Goal: Book appointment/travel/reservation

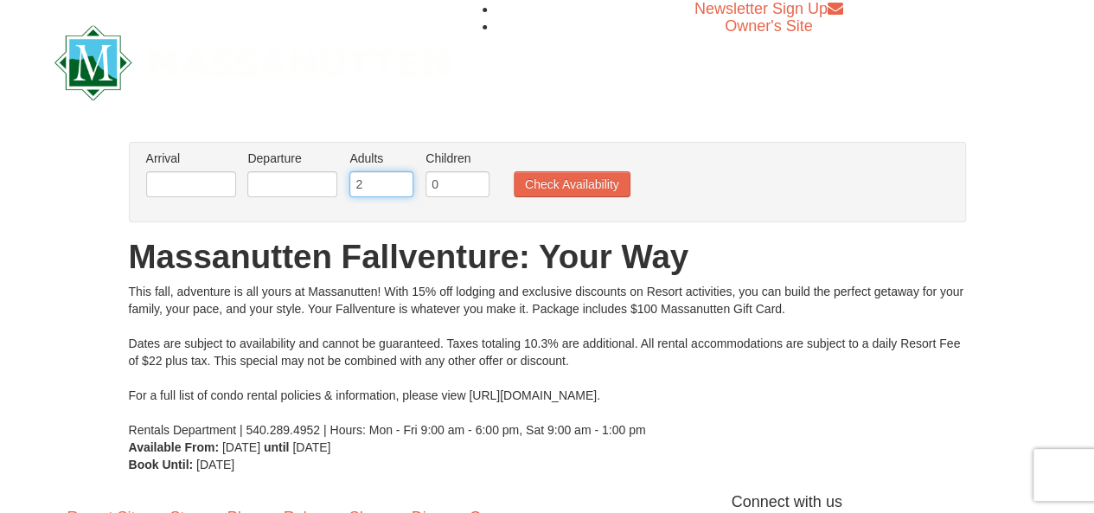
click at [391, 184] on input "2" at bounding box center [381, 184] width 64 height 26
click at [400, 176] on input "3" at bounding box center [381, 184] width 64 height 26
click at [400, 176] on input "8" at bounding box center [381, 184] width 64 height 26
click at [398, 191] on input "7" at bounding box center [381, 184] width 64 height 26
click at [398, 191] on input "6" at bounding box center [381, 184] width 64 height 26
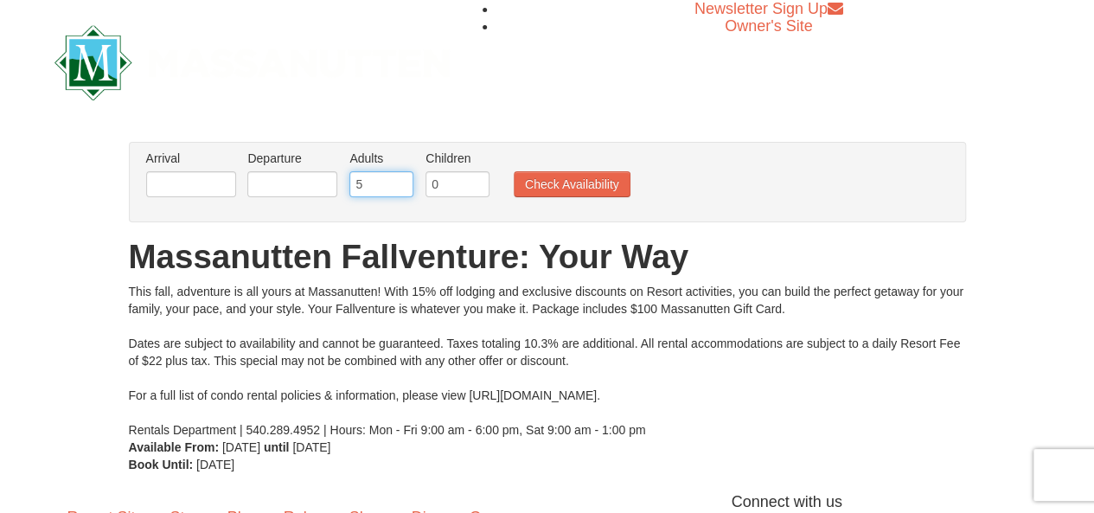
click at [398, 191] on input "5" at bounding box center [381, 184] width 64 height 26
type input "4"
click at [398, 191] on input "4" at bounding box center [381, 184] width 64 height 26
click at [225, 183] on input "text" at bounding box center [191, 184] width 90 height 26
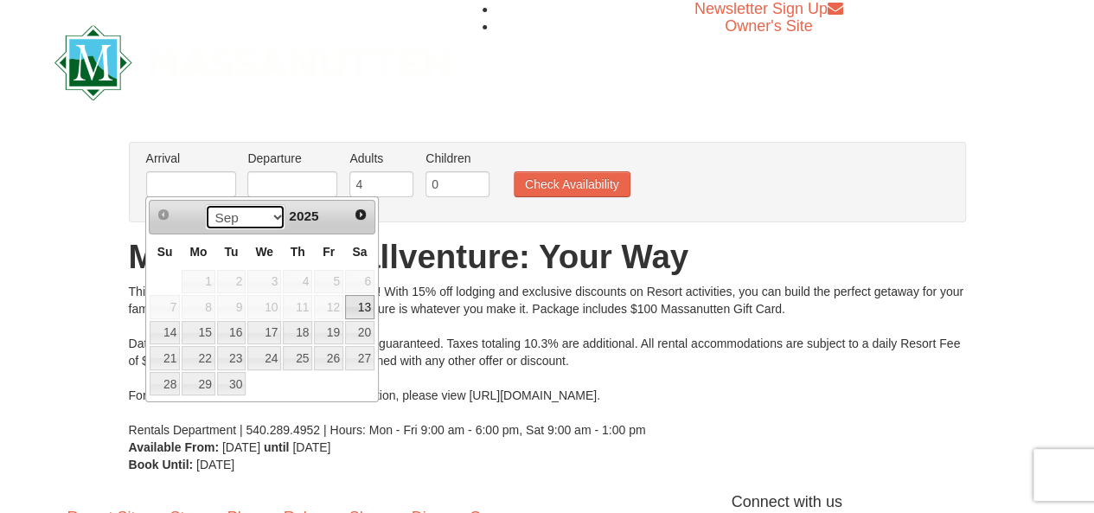
click at [272, 214] on select "Sep Oct Nov Dec" at bounding box center [245, 217] width 80 height 26
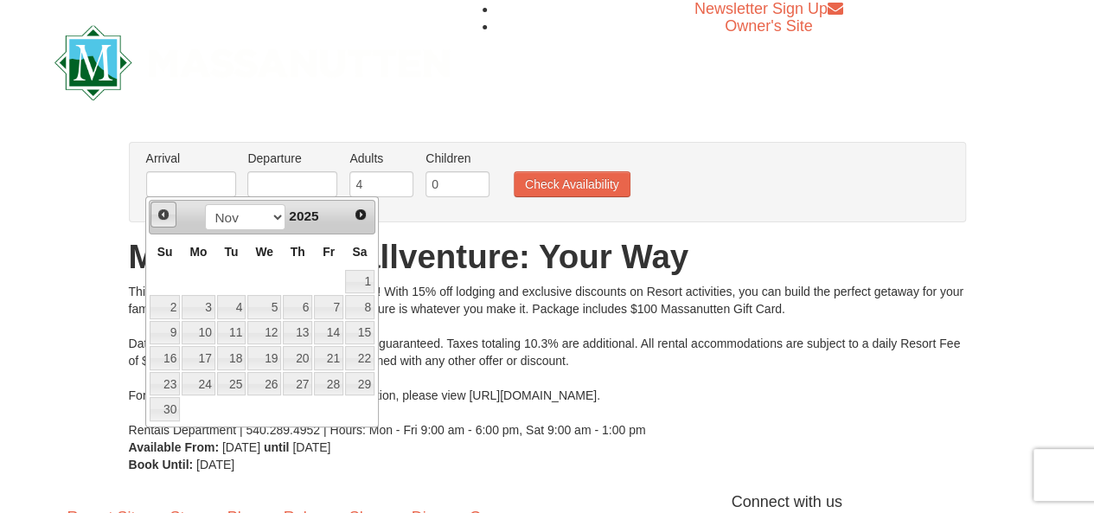
click at [159, 208] on span "Prev" at bounding box center [164, 215] width 14 height 14
click at [308, 375] on link "30" at bounding box center [297, 384] width 29 height 24
type input "[DATE]"
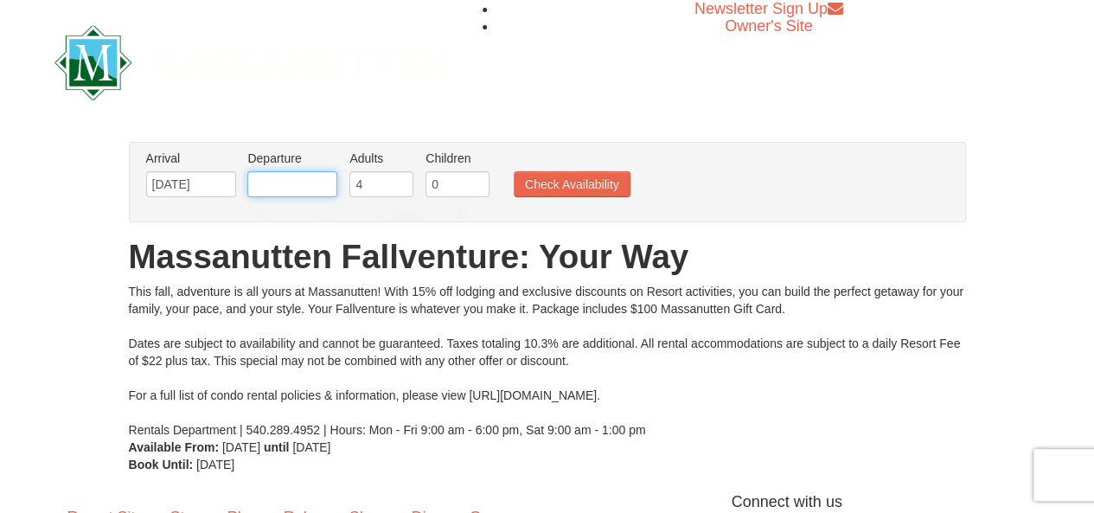
click at [285, 189] on input "text" at bounding box center [292, 184] width 90 height 26
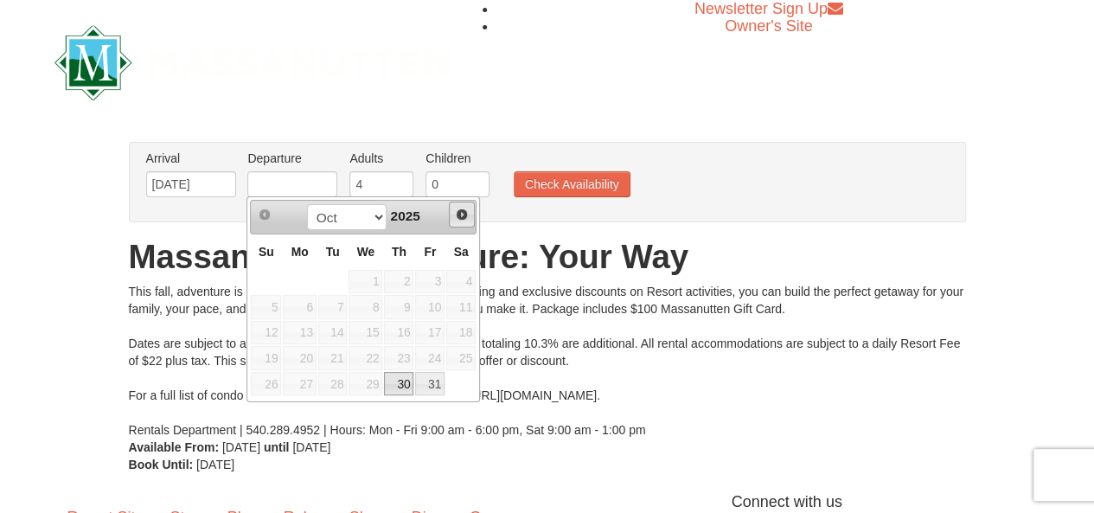
click at [457, 215] on span "Next" at bounding box center [462, 215] width 14 height 14
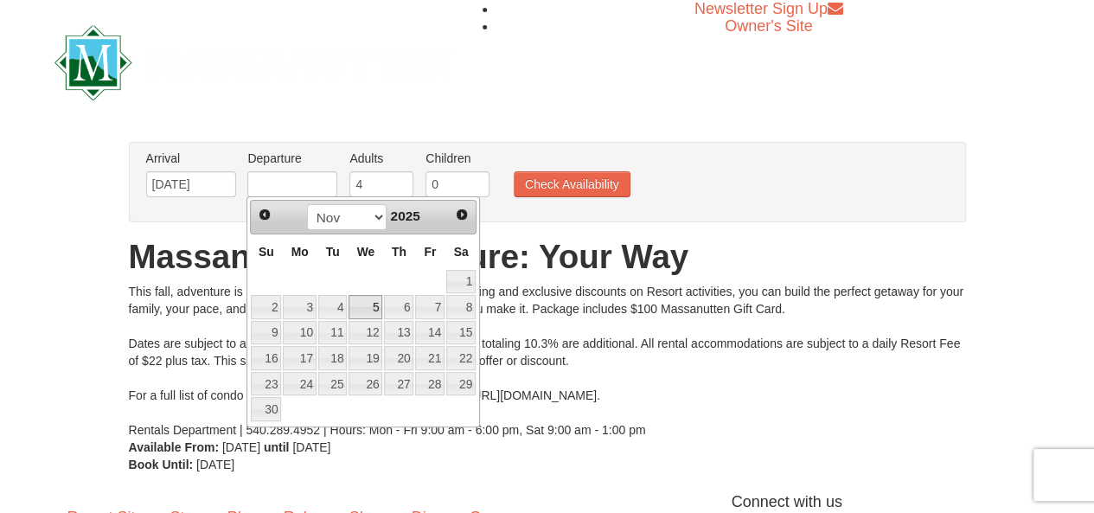
click at [351, 298] on link "5" at bounding box center [366, 307] width 34 height 24
type input "11/05/2025"
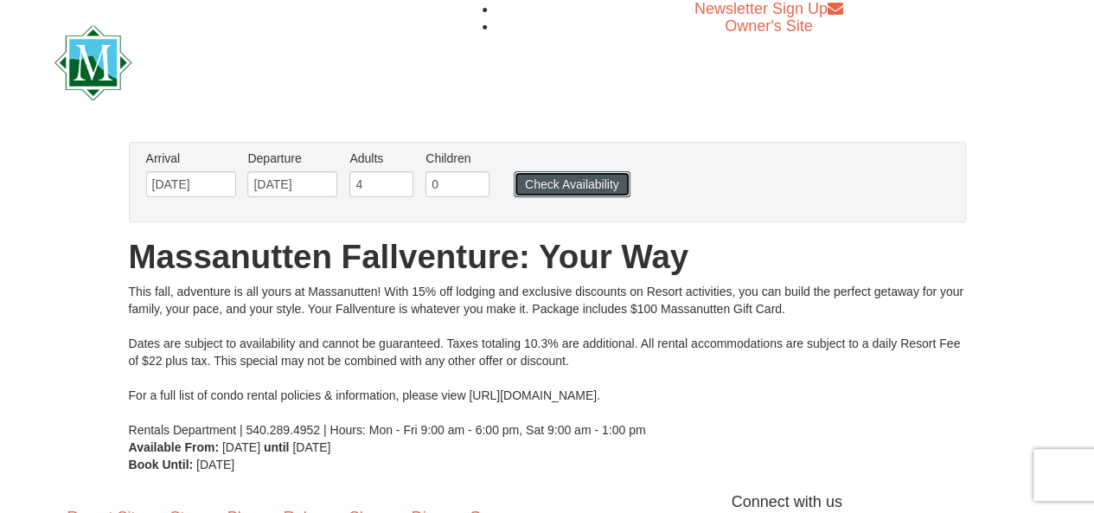
click at [554, 183] on button "Check Availability" at bounding box center [572, 184] width 117 height 26
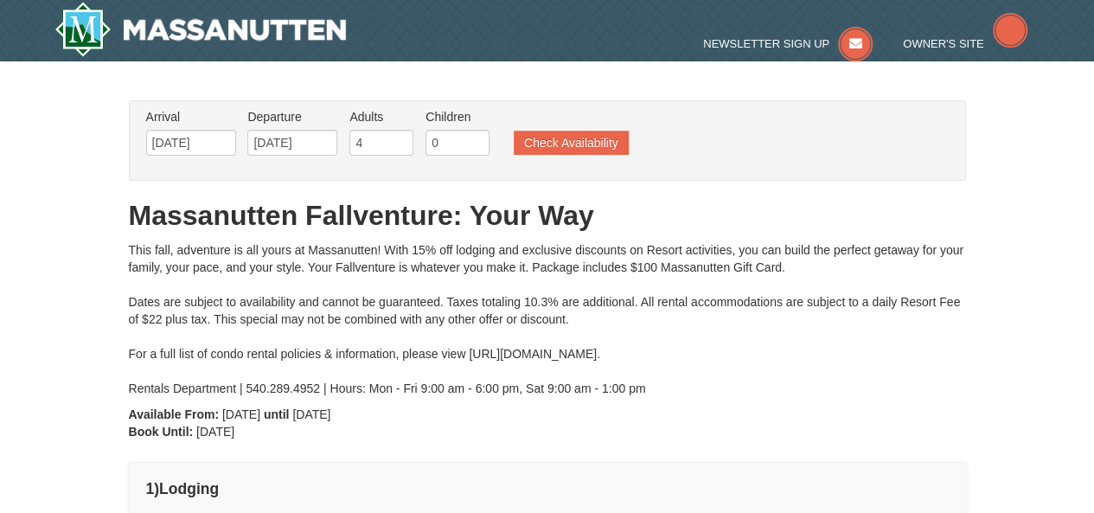
type input "[DATE]"
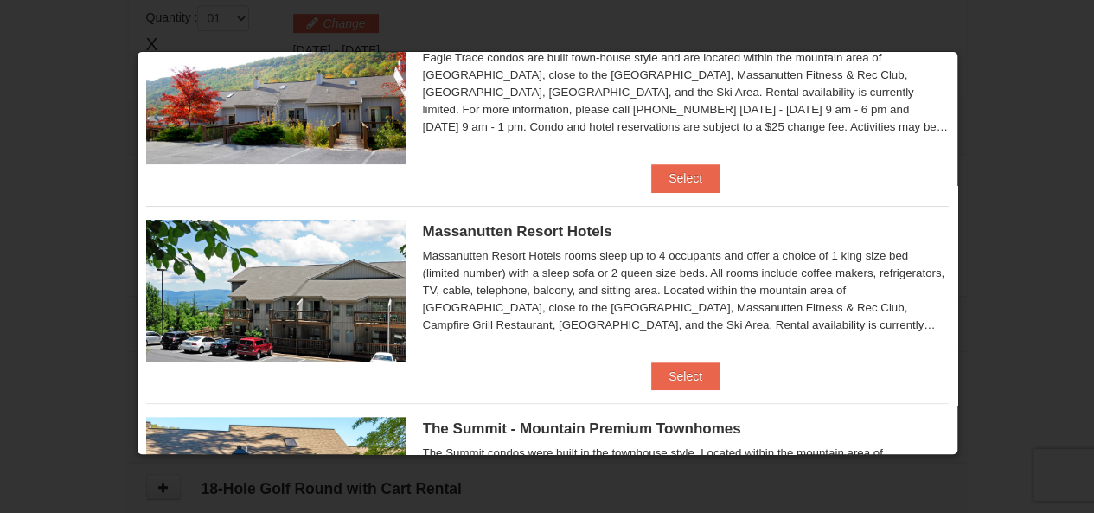
scroll to position [173, 0]
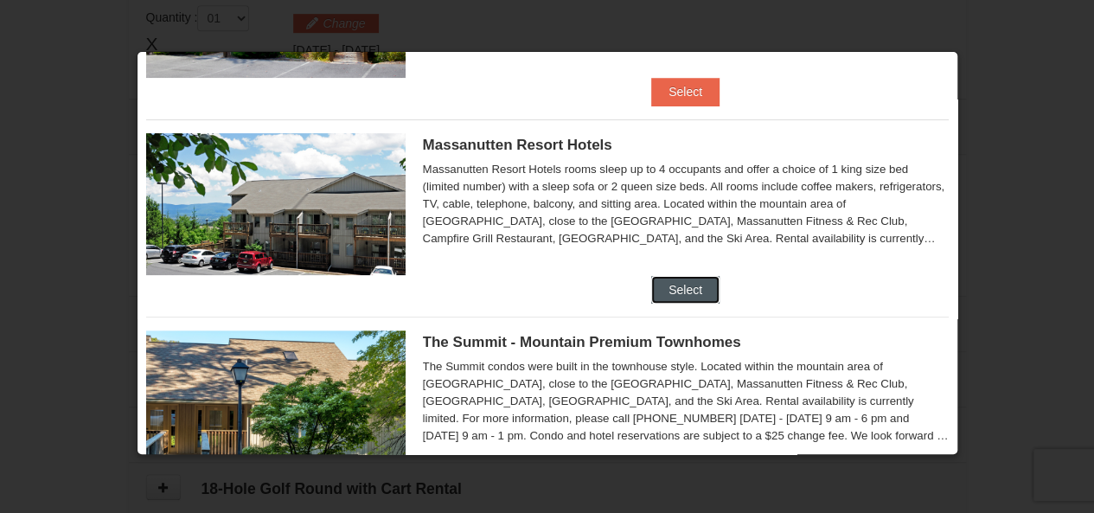
click at [682, 298] on button "Select" at bounding box center [685, 290] width 68 height 28
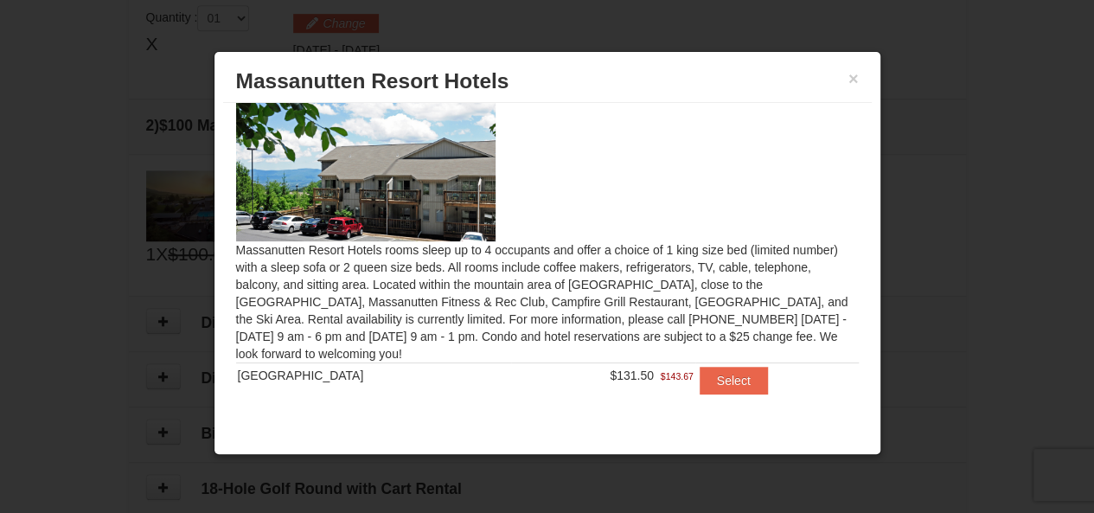
scroll to position [27, 0]
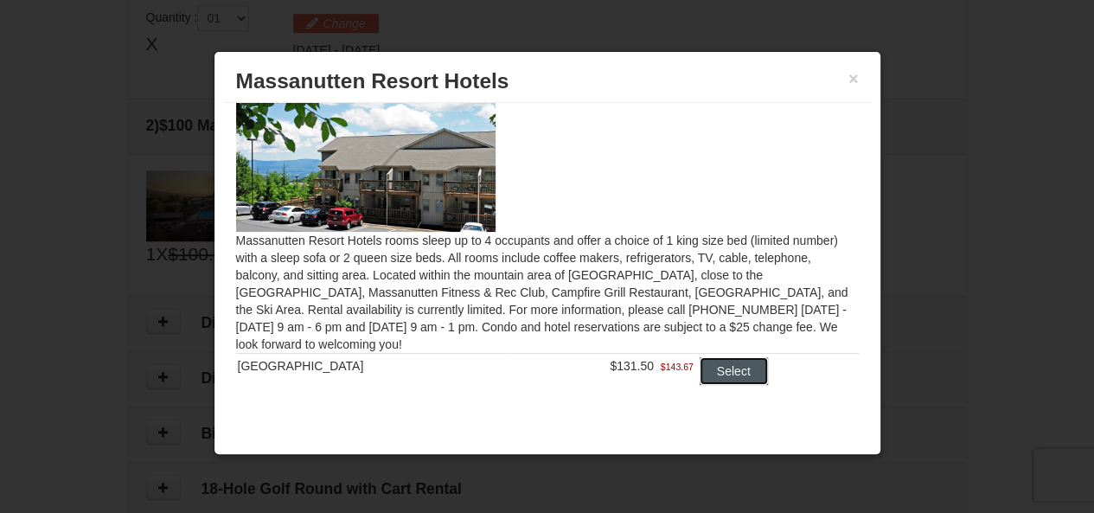
click at [733, 371] on button "Select" at bounding box center [734, 371] width 68 height 28
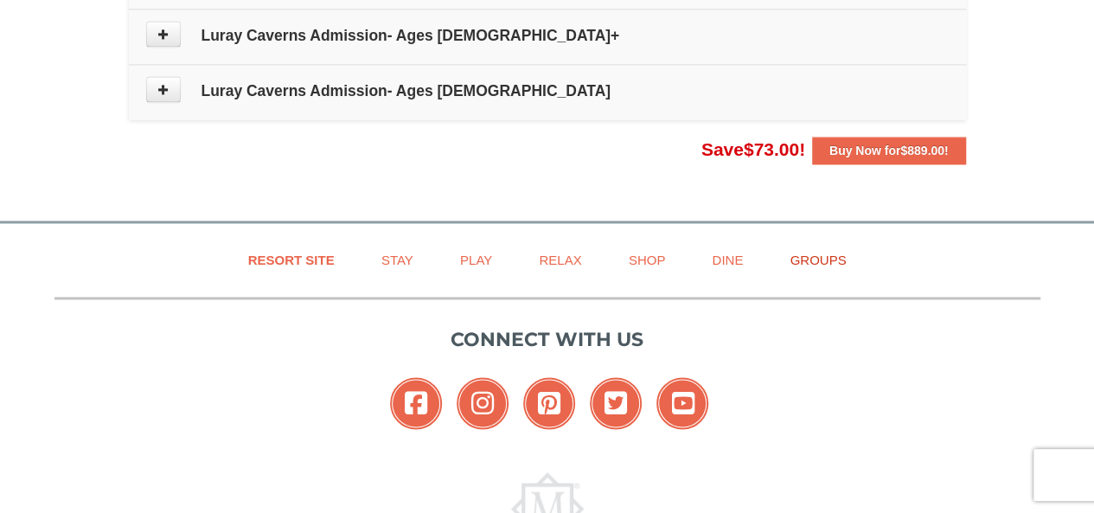
scroll to position [1079, 0]
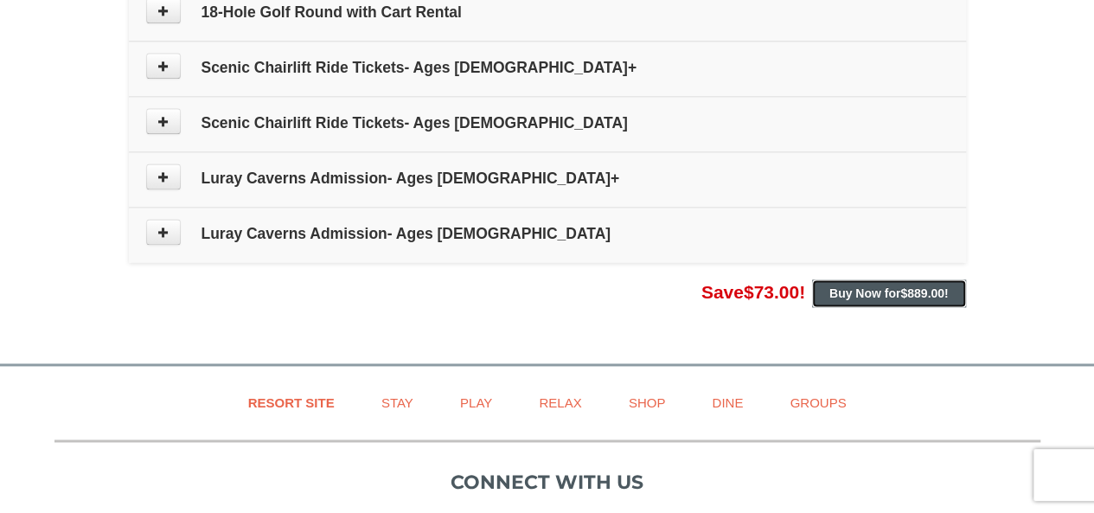
click at [875, 298] on button "Buy Now for $889.00 !" at bounding box center [889, 293] width 154 height 28
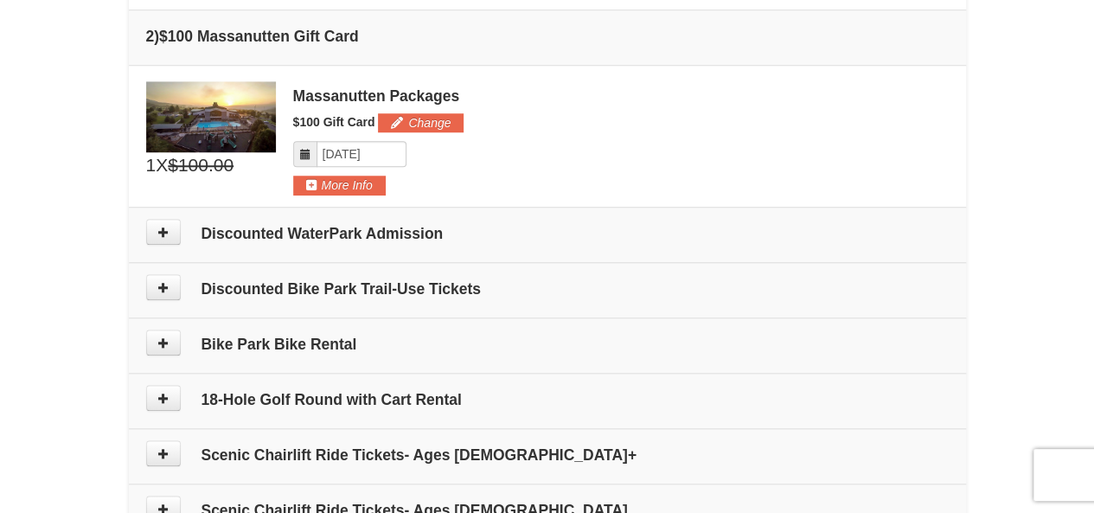
scroll to position [1038, 0]
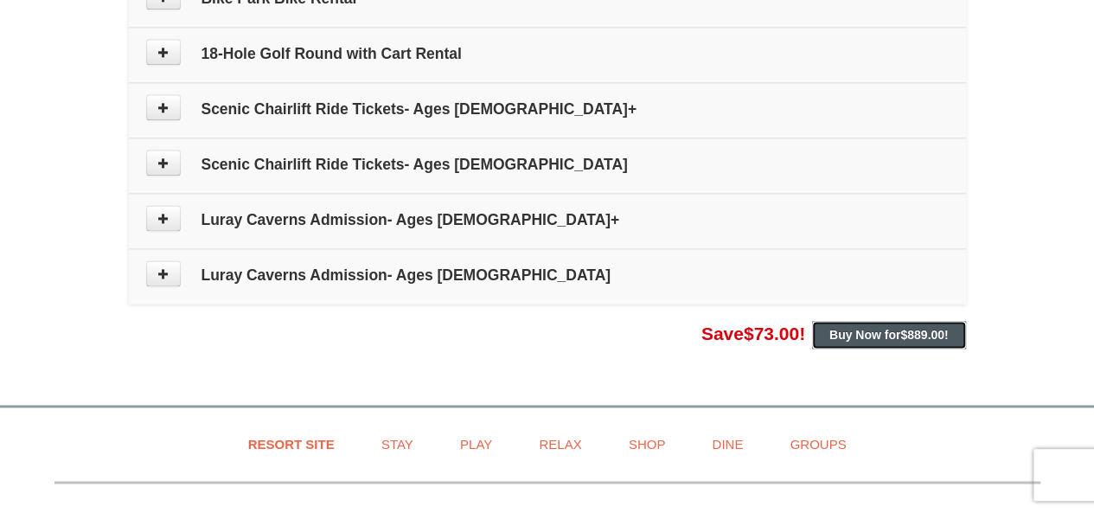
click at [864, 328] on strong "Buy Now for $889.00 !" at bounding box center [888, 335] width 119 height 14
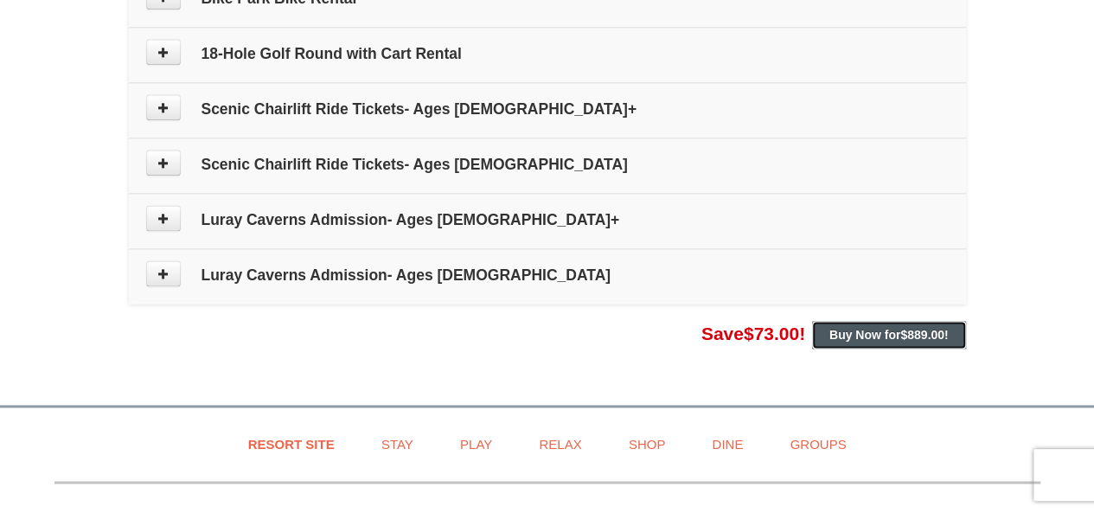
click at [864, 328] on strong "Buy Now for $889.00 !" at bounding box center [888, 335] width 119 height 14
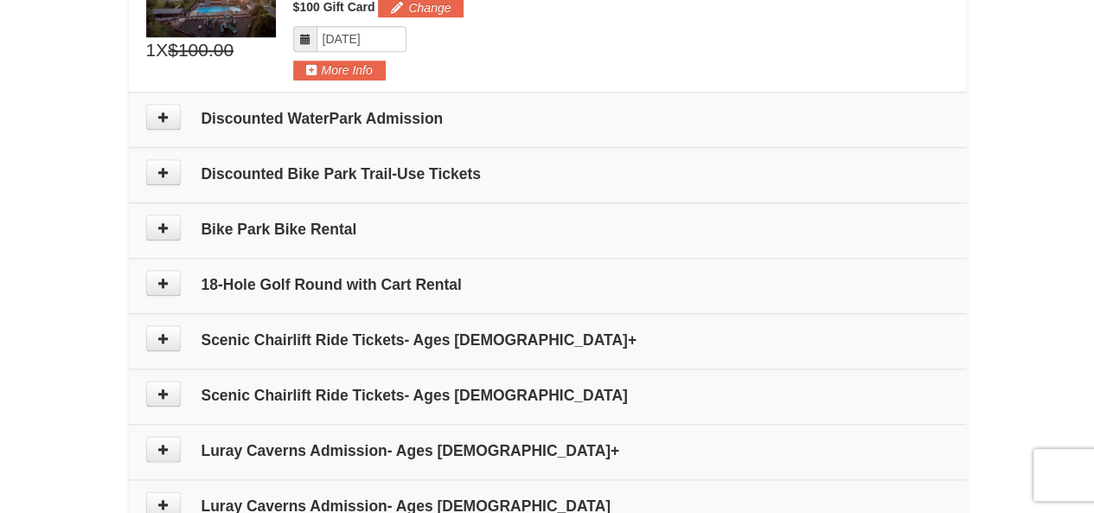
scroll to position [1124, 0]
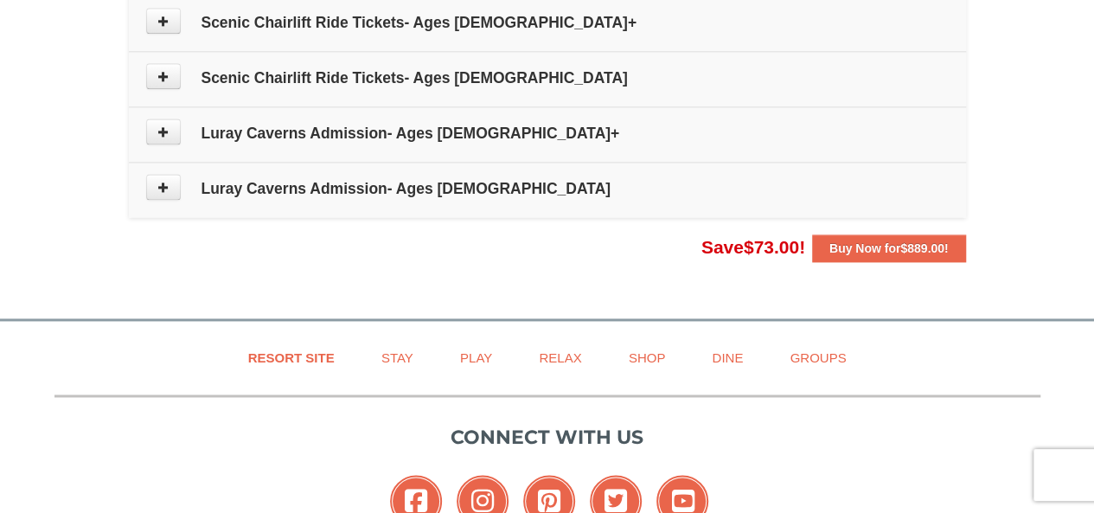
click at [884, 247] on strong "Buy Now for $889.00 !" at bounding box center [888, 248] width 119 height 14
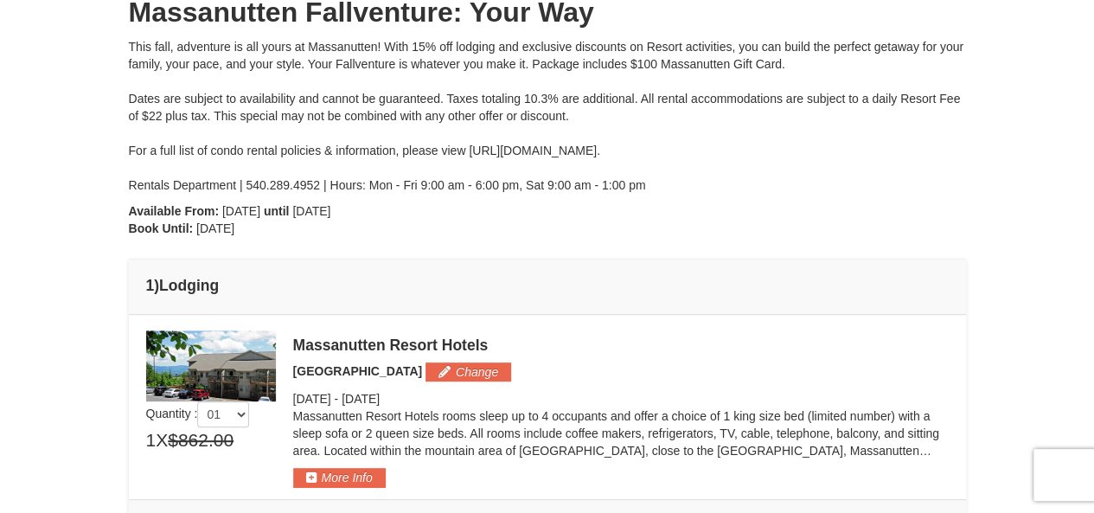
scroll to position [0, 0]
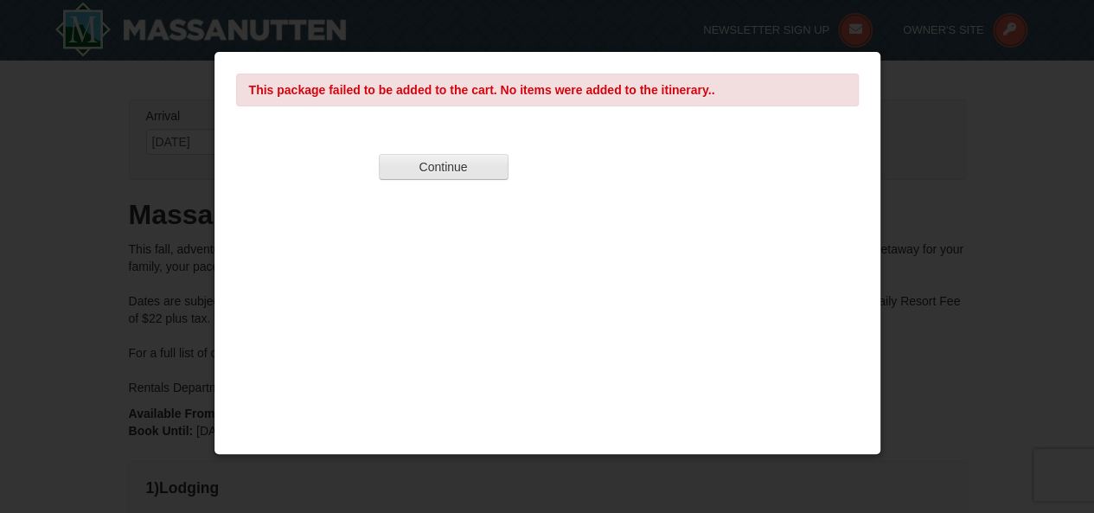
click at [450, 167] on div at bounding box center [547, 256] width 1094 height 513
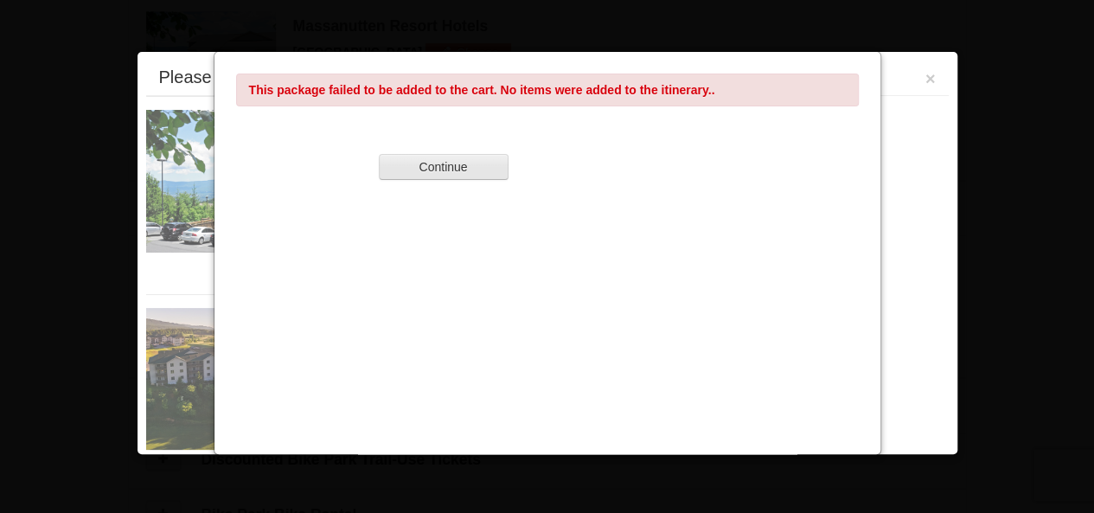
scroll to position [531, 0]
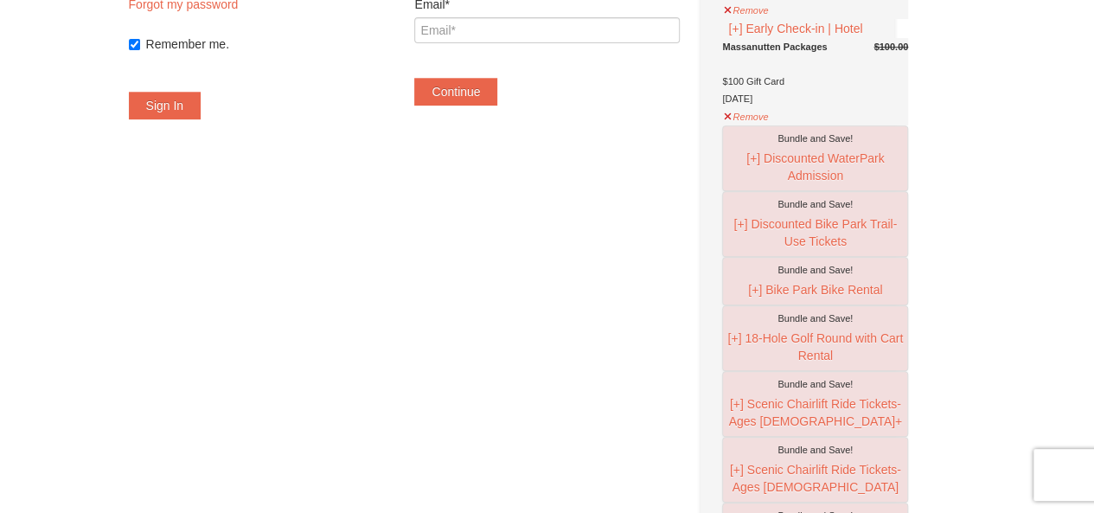
scroll to position [86, 0]
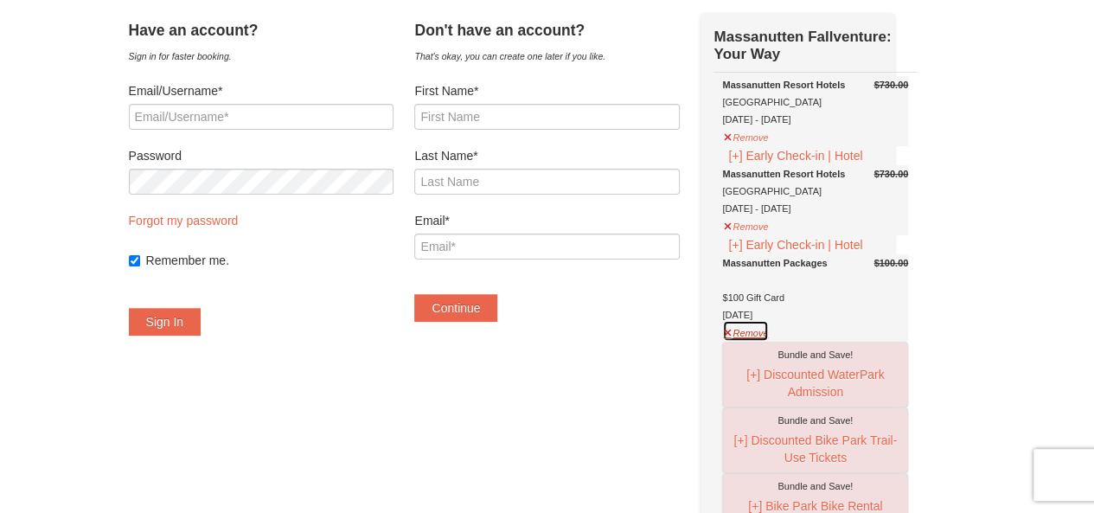
click at [768, 342] on button "Remove" at bounding box center [745, 331] width 47 height 22
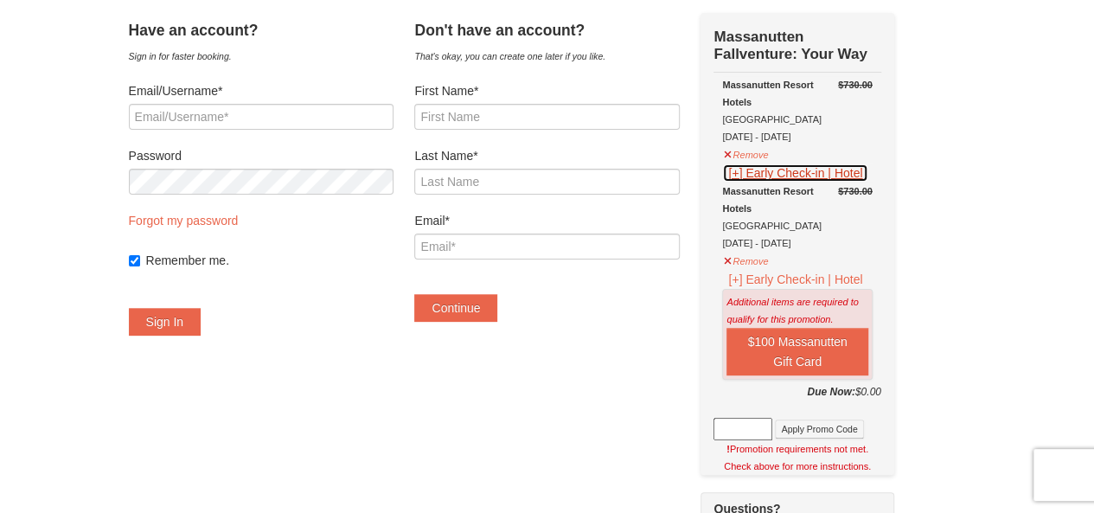
click at [750, 176] on button "[+] Early Check-in | Hotel" at bounding box center [795, 172] width 146 height 19
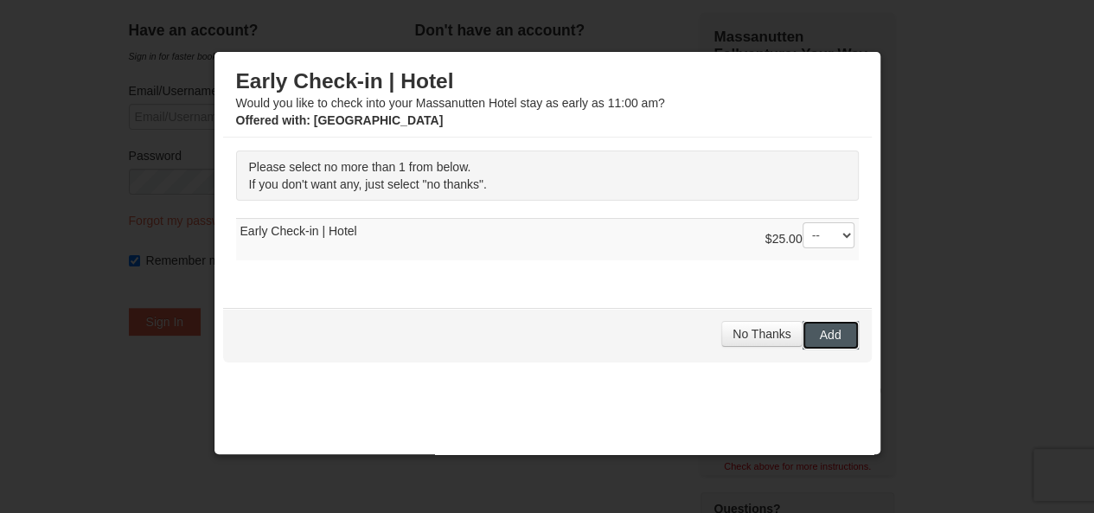
click at [825, 333] on span "Add" at bounding box center [831, 335] width 22 height 14
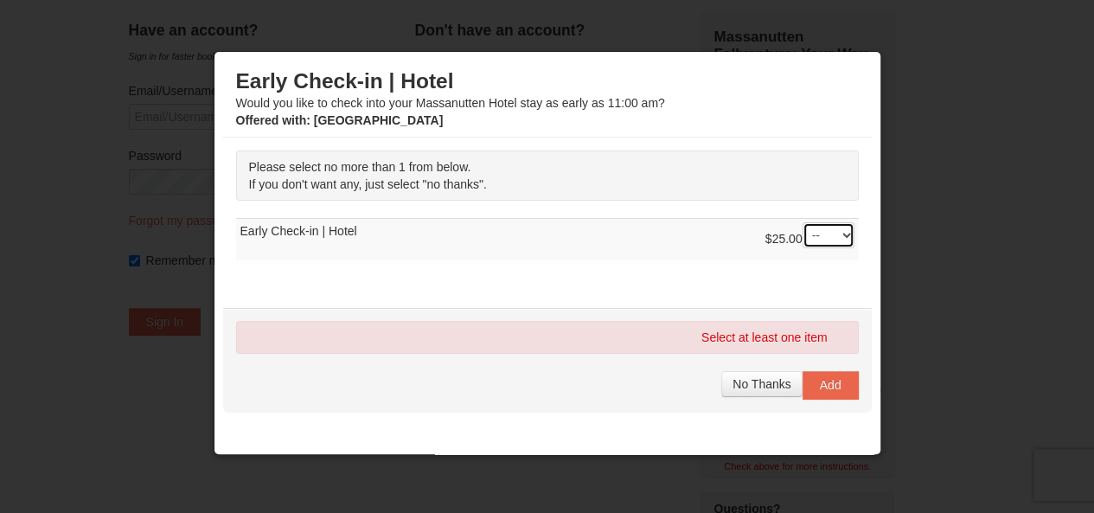
click at [808, 229] on select "-- 01" at bounding box center [829, 235] width 52 height 26
select select "1"
click at [803, 222] on select "-- 01" at bounding box center [829, 235] width 52 height 26
click at [817, 240] on select "-- 01" at bounding box center [829, 235] width 52 height 26
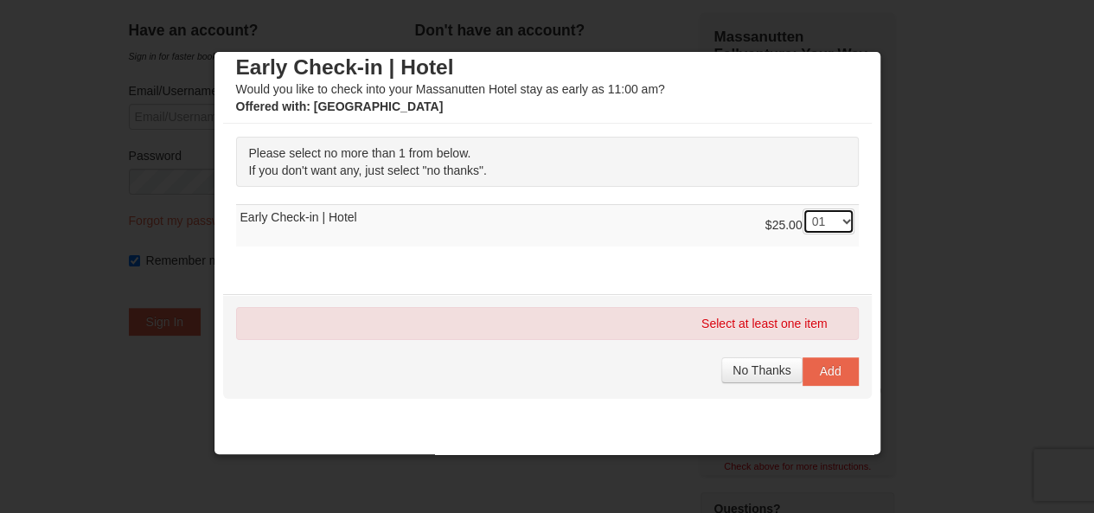
scroll to position [25, 0]
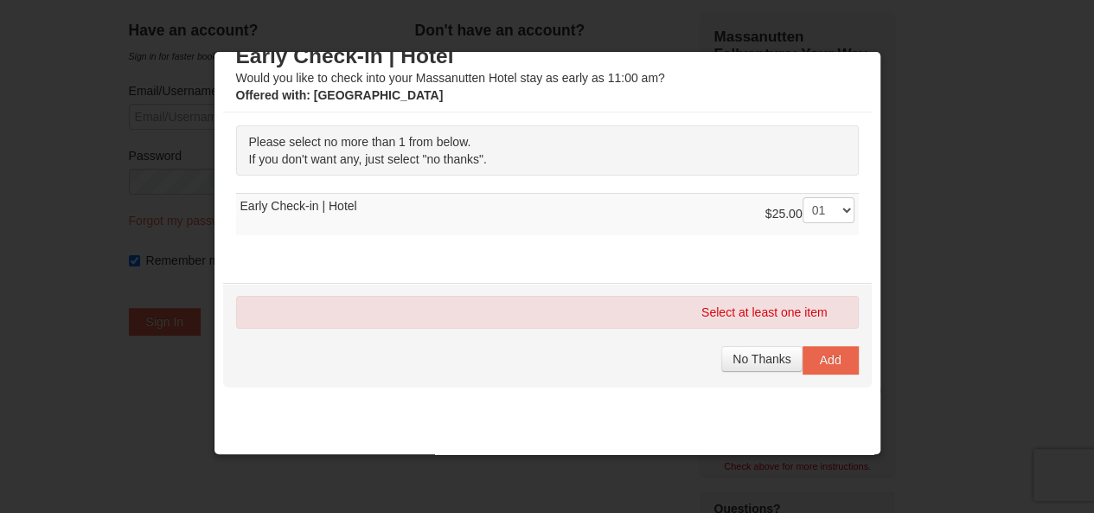
click at [823, 337] on div "Select at least one item No Thanks Add" at bounding box center [547, 335] width 649 height 104
click at [825, 349] on button "Add" at bounding box center [831, 360] width 56 height 28
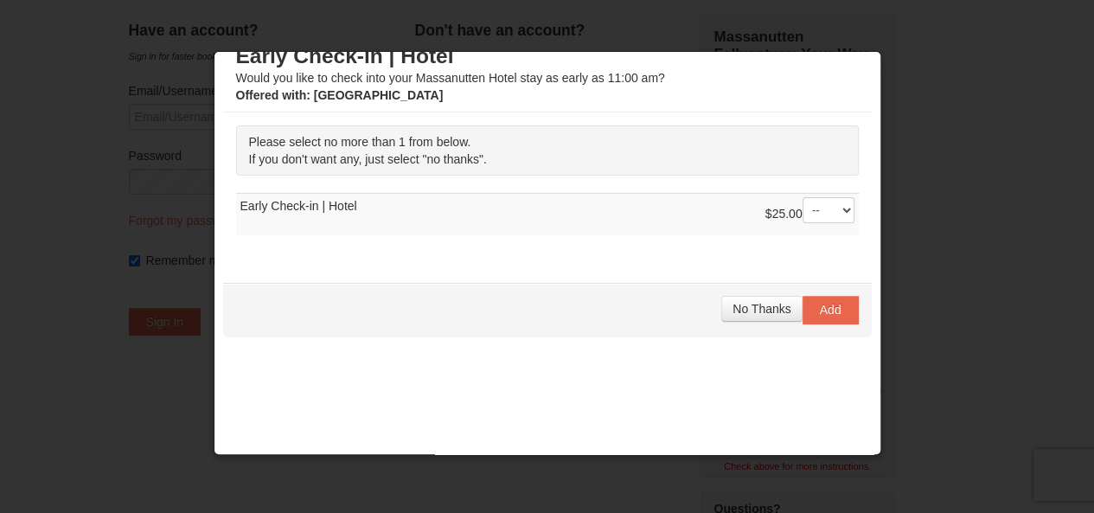
click at [899, 57] on div at bounding box center [547, 256] width 1094 height 513
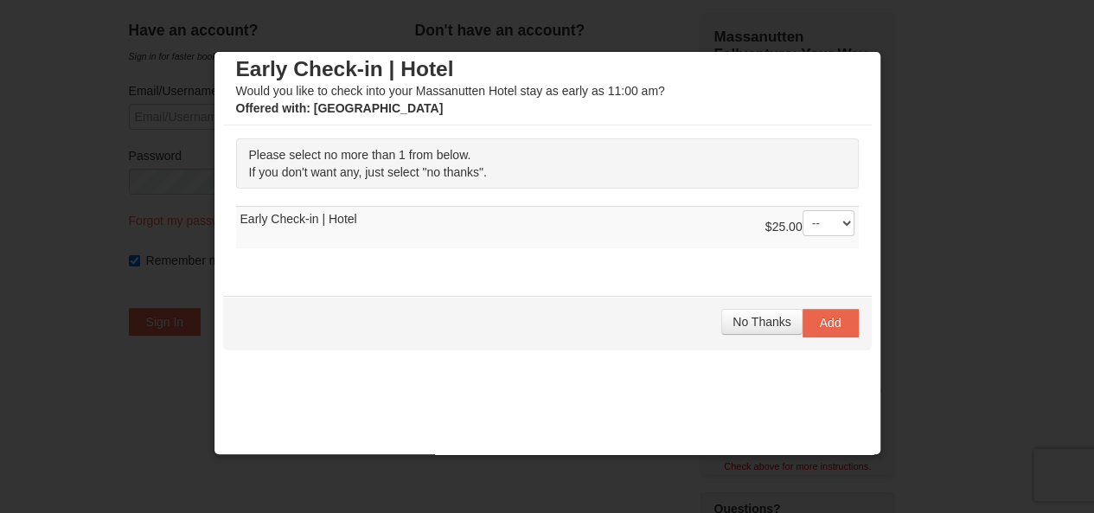
scroll to position [0, 0]
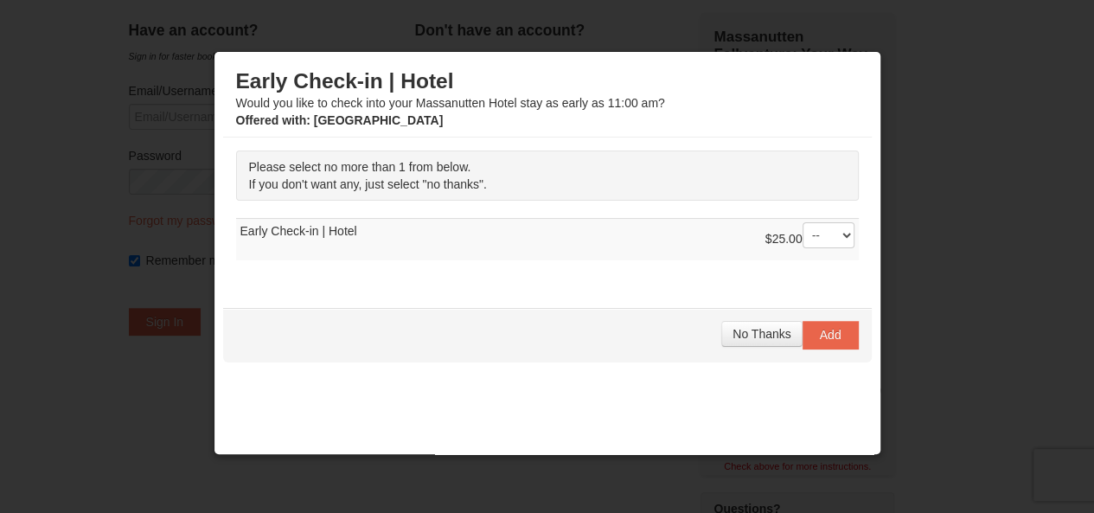
click at [720, 38] on div at bounding box center [547, 256] width 1094 height 513
click at [808, 324] on button "Add" at bounding box center [831, 335] width 56 height 28
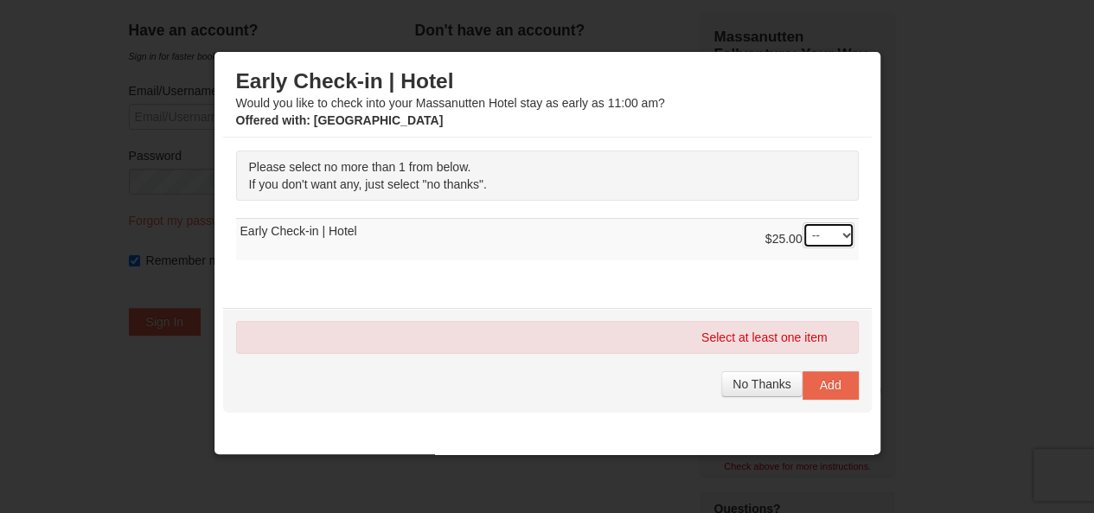
click at [809, 226] on select "-- 01" at bounding box center [829, 235] width 52 height 26
select select "1"
click at [803, 222] on select "-- 01" at bounding box center [829, 235] width 52 height 26
click at [822, 372] on button "Add" at bounding box center [831, 385] width 56 height 28
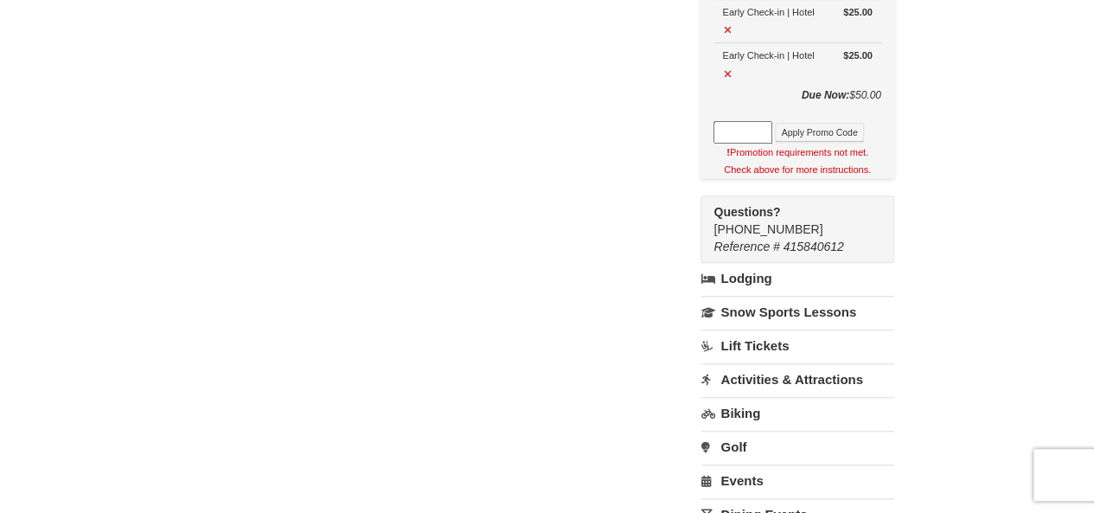
scroll to position [519, 0]
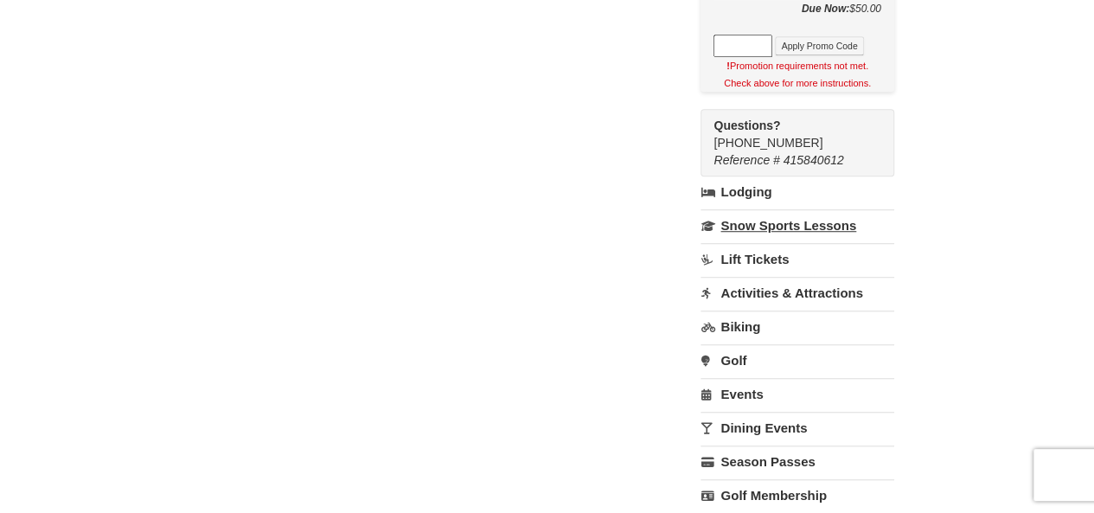
click at [771, 221] on link "Snow Sports Lessons" at bounding box center [797, 225] width 193 height 32
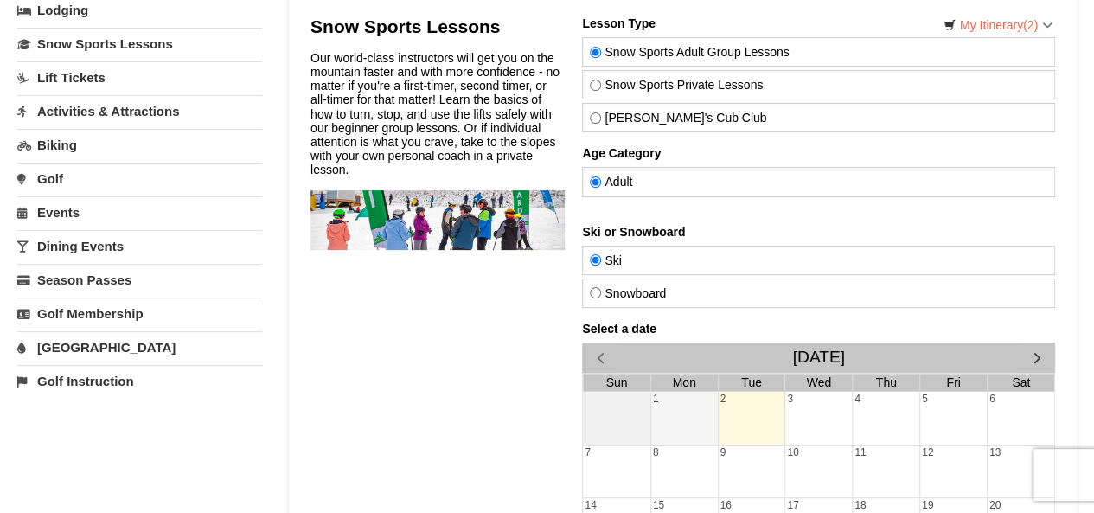
scroll to position [86, 0]
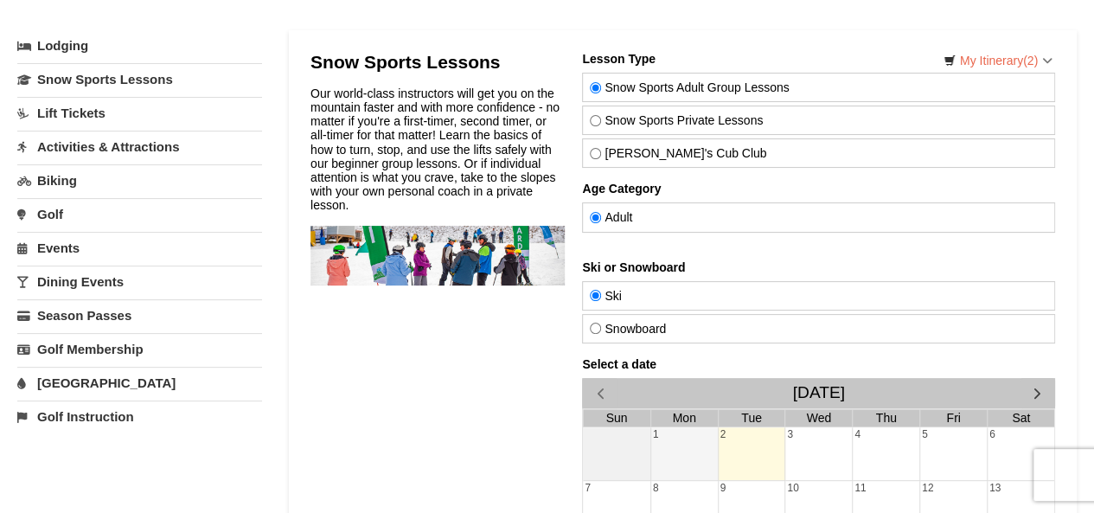
click at [85, 144] on link "Activities & Attractions" at bounding box center [139, 147] width 245 height 32
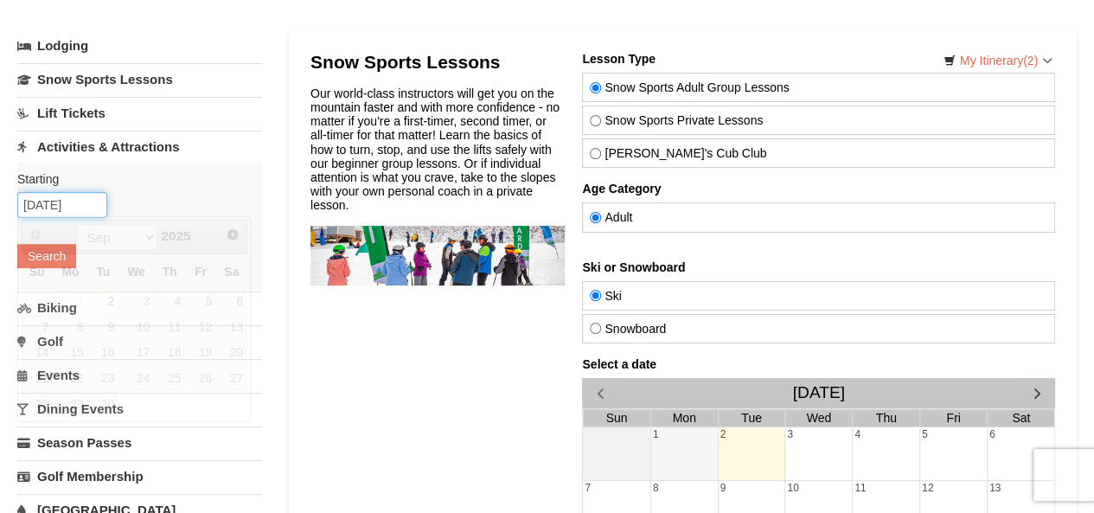
click at [61, 208] on input "[DATE]" at bounding box center [62, 205] width 90 height 26
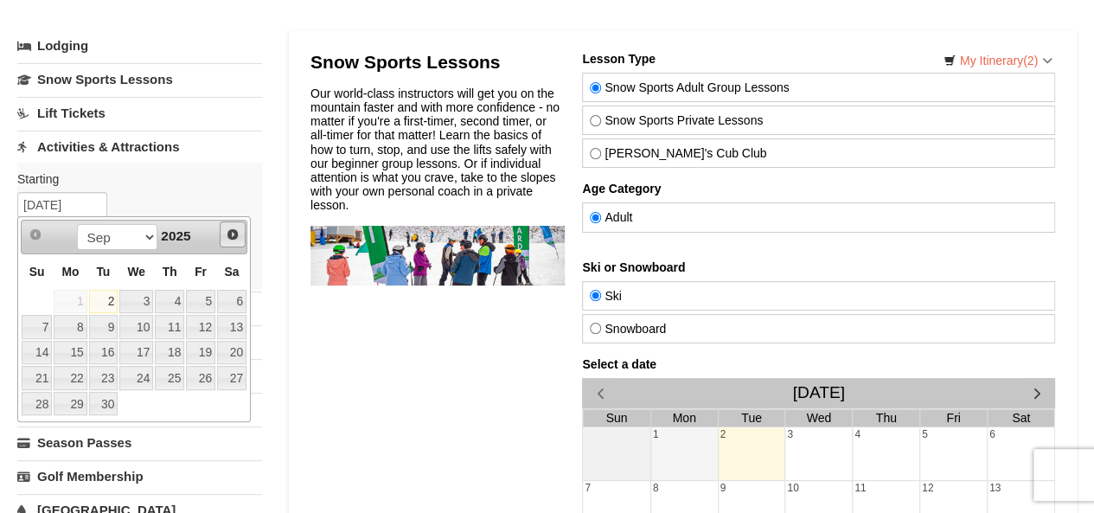
click at [239, 233] on span "Next" at bounding box center [233, 234] width 14 height 14
click at [168, 398] on link "30" at bounding box center [169, 404] width 29 height 24
type input "[DATE]"
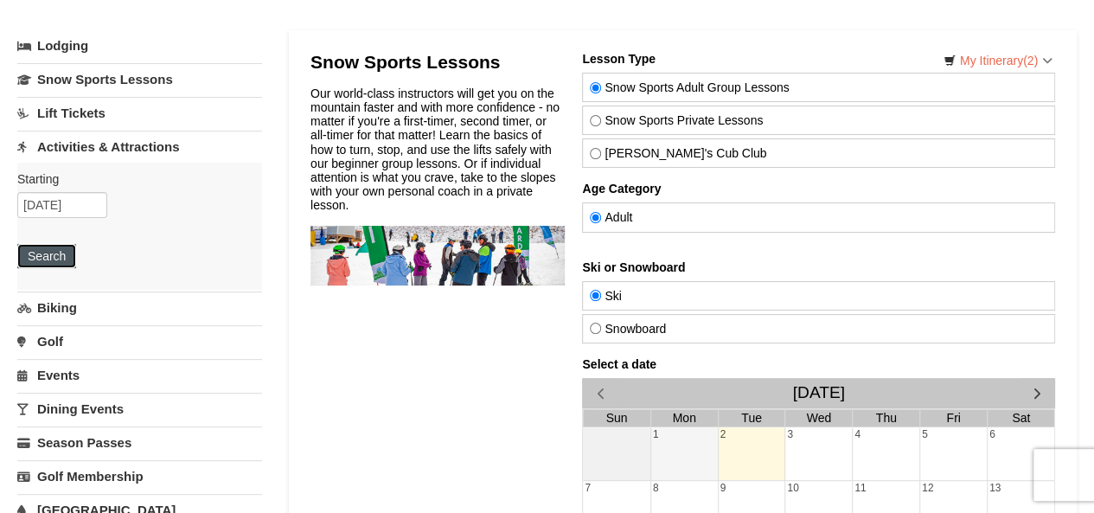
click at [59, 257] on button "Search" at bounding box center [46, 256] width 59 height 24
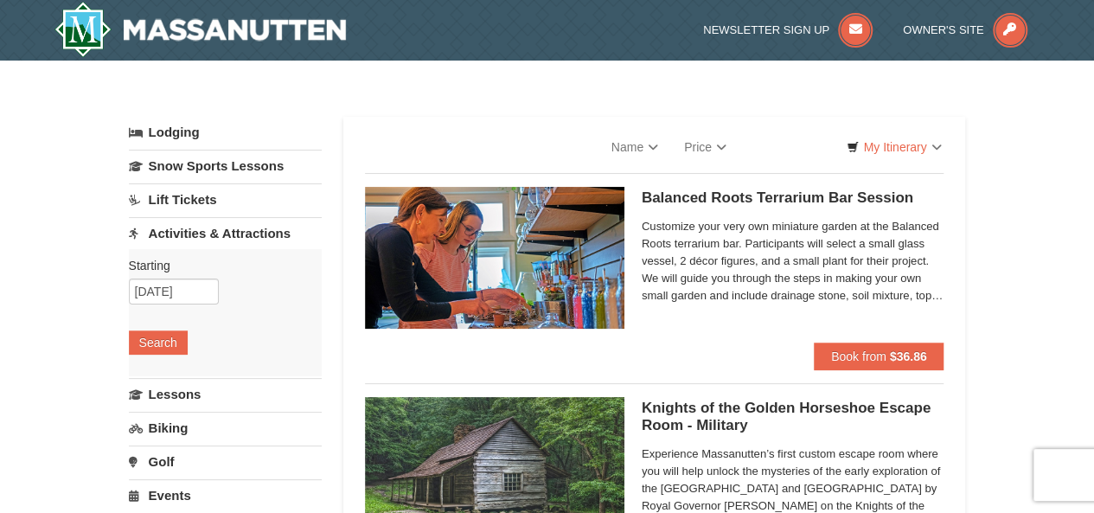
select select "9"
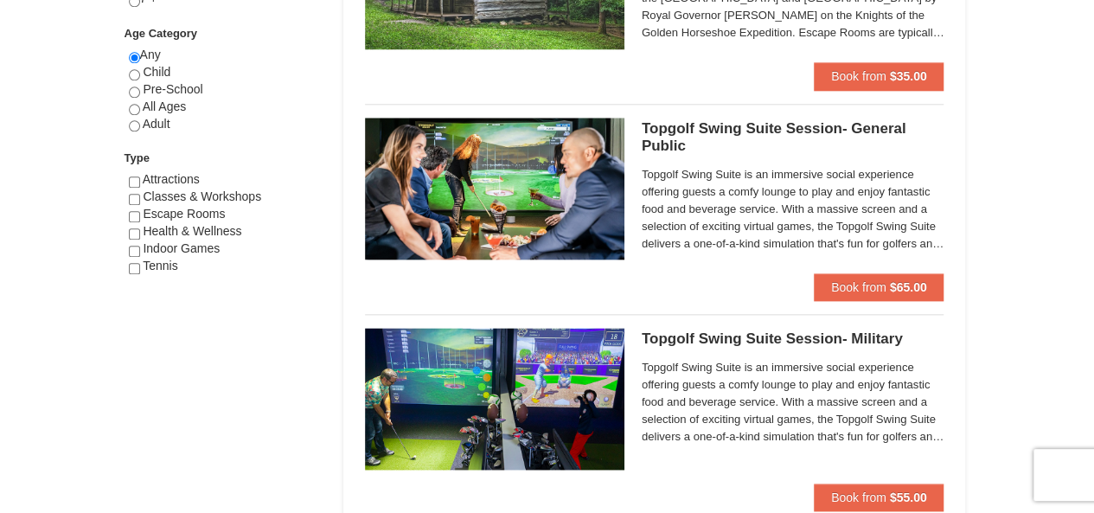
scroll to position [713, 0]
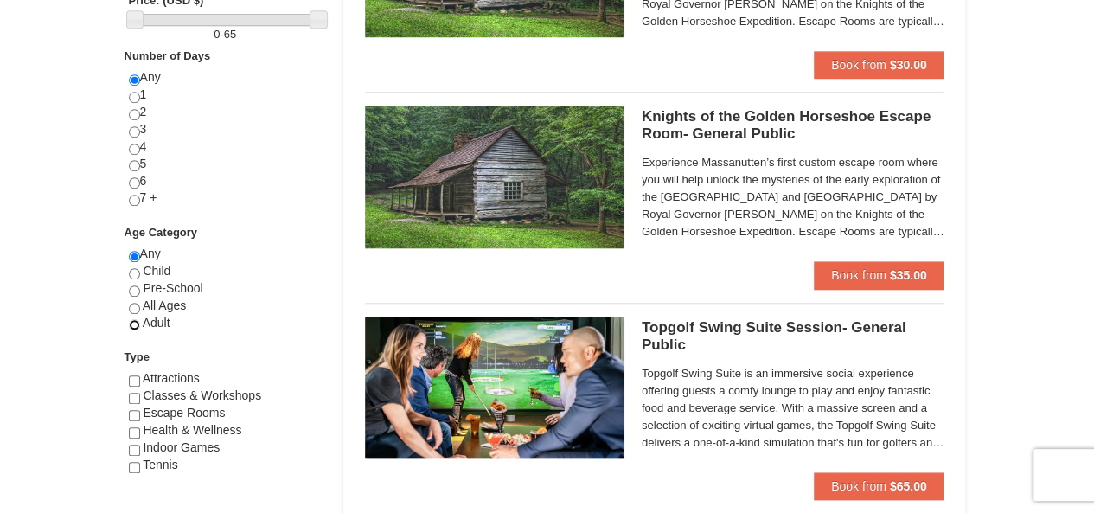
click at [137, 326] on input "radio" at bounding box center [134, 324] width 11 height 11
radio input "true"
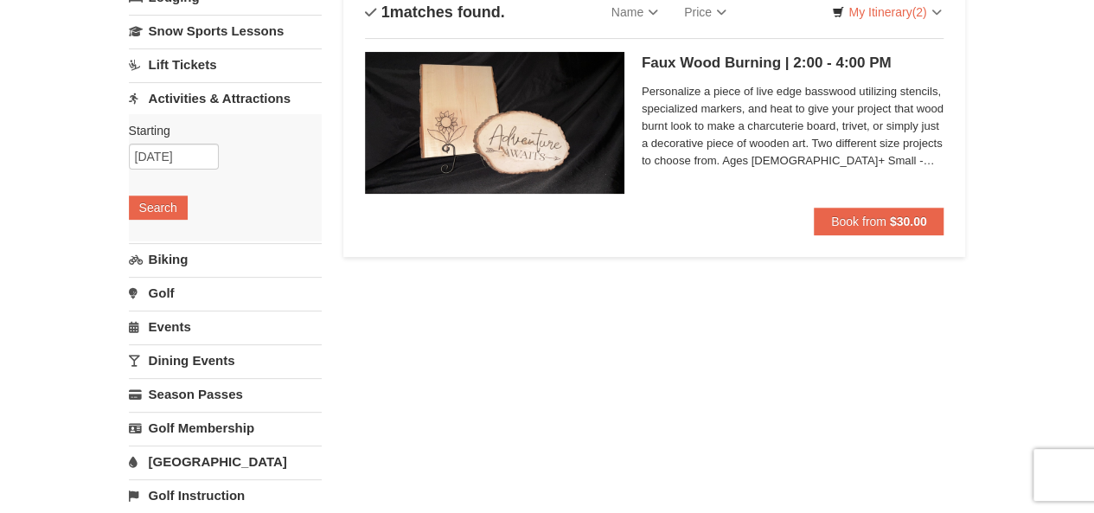
scroll to position [173, 0]
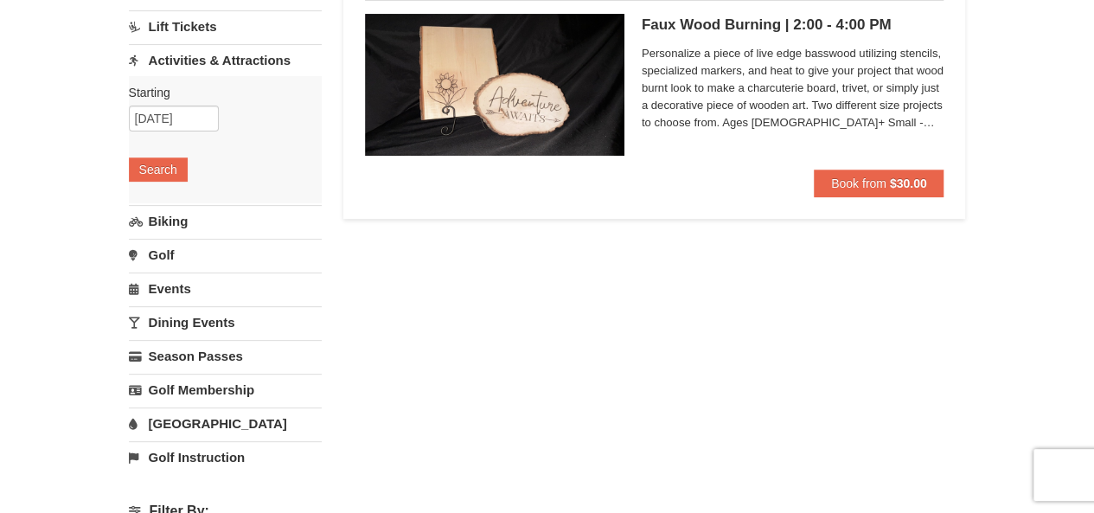
click at [152, 326] on link "Dining Events" at bounding box center [225, 322] width 193 height 32
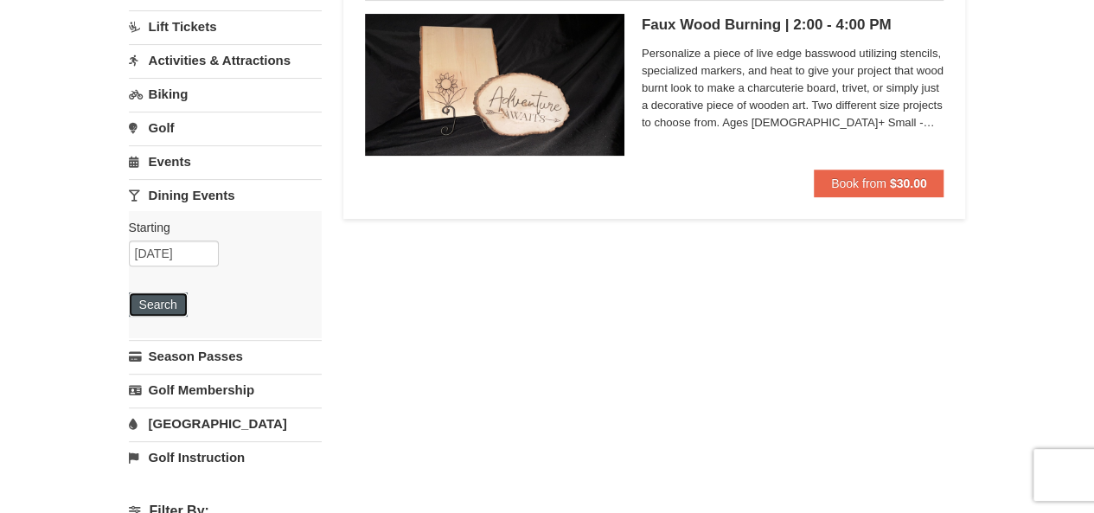
click at [159, 303] on button "Search" at bounding box center [158, 304] width 59 height 24
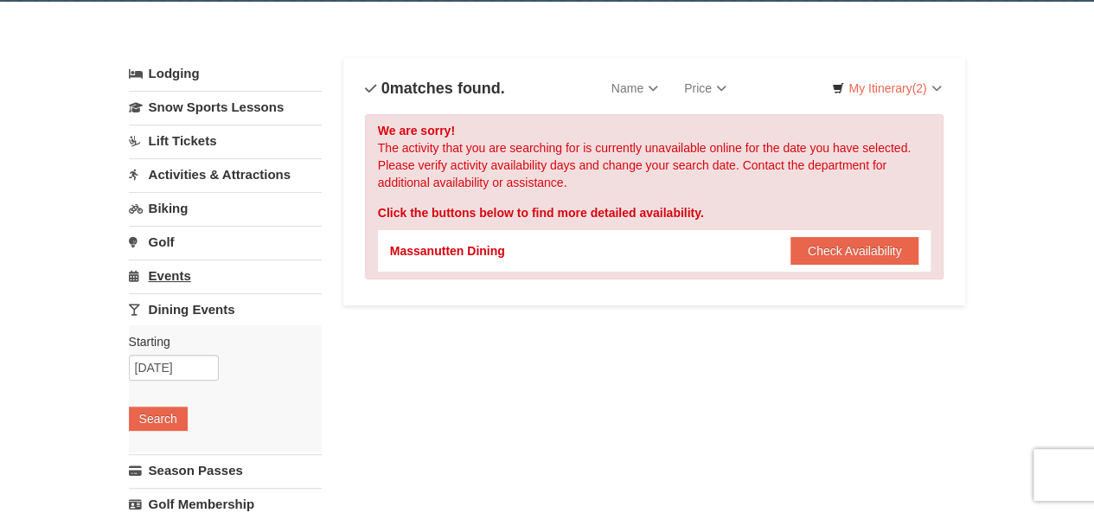
scroll to position [86, 0]
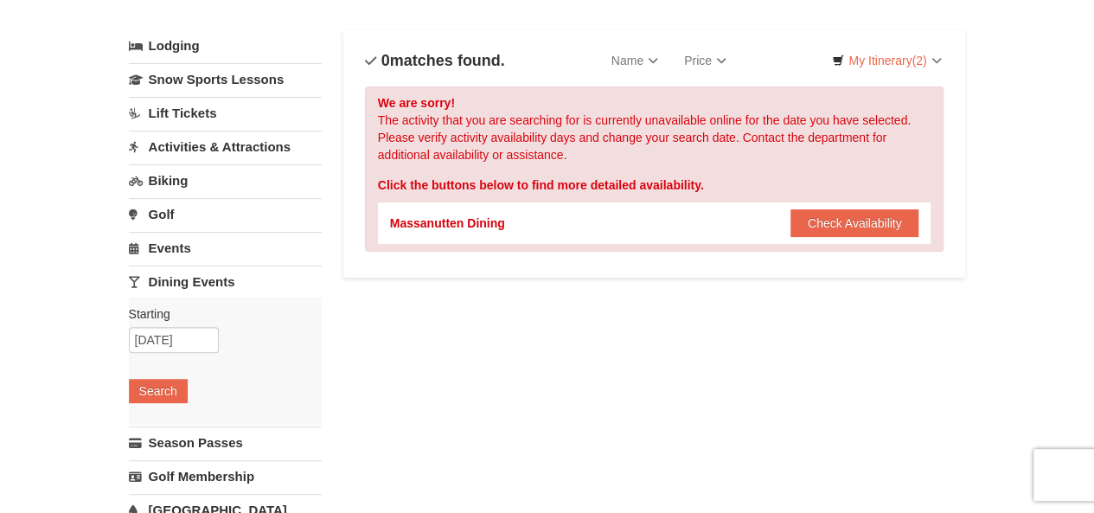
click at [217, 278] on link "Dining Events" at bounding box center [225, 282] width 193 height 32
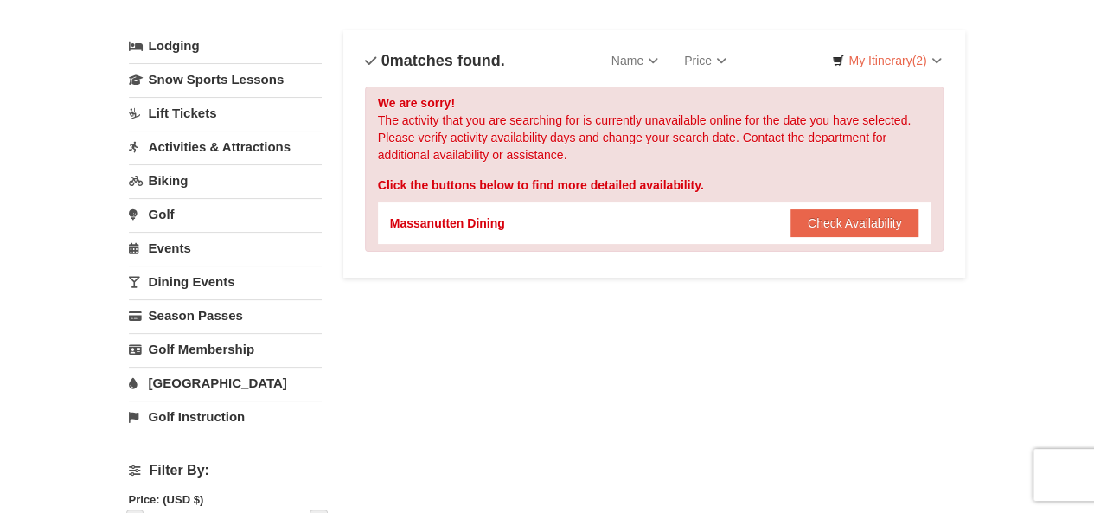
click at [159, 124] on link "Lift Tickets" at bounding box center [225, 113] width 193 height 32
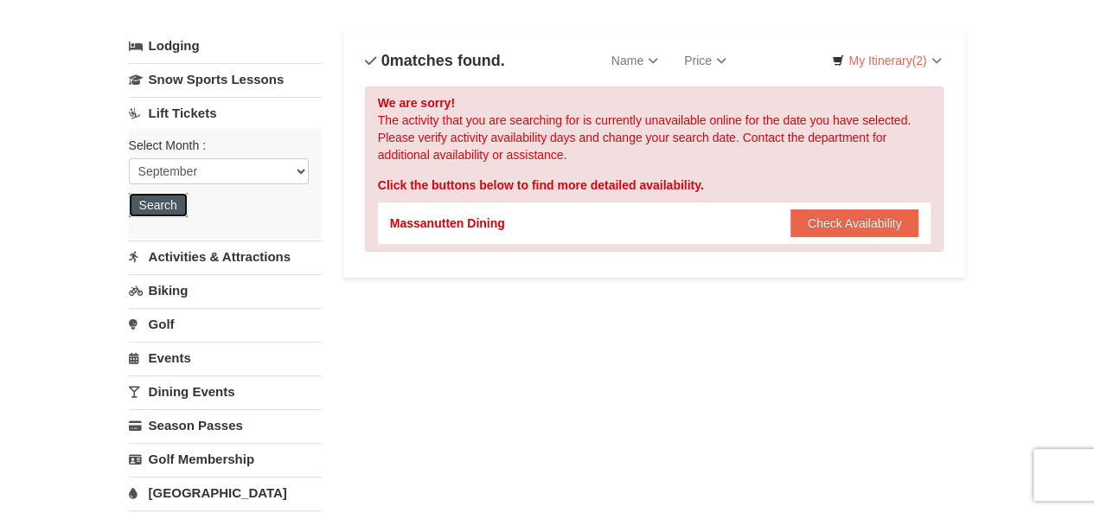
click at [158, 207] on button "Search" at bounding box center [158, 205] width 59 height 24
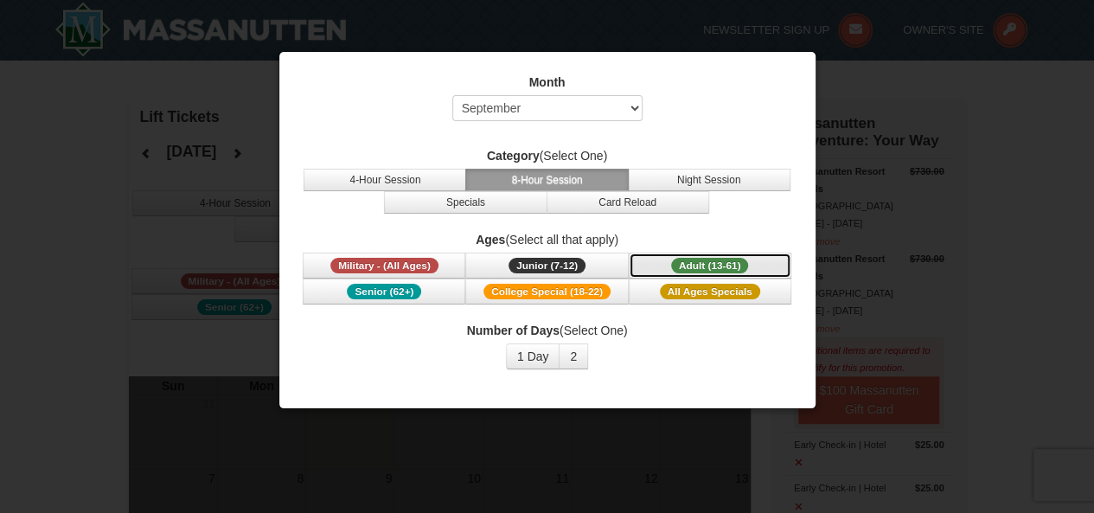
click at [701, 260] on span "Adult (13-61)" at bounding box center [710, 266] width 78 height 16
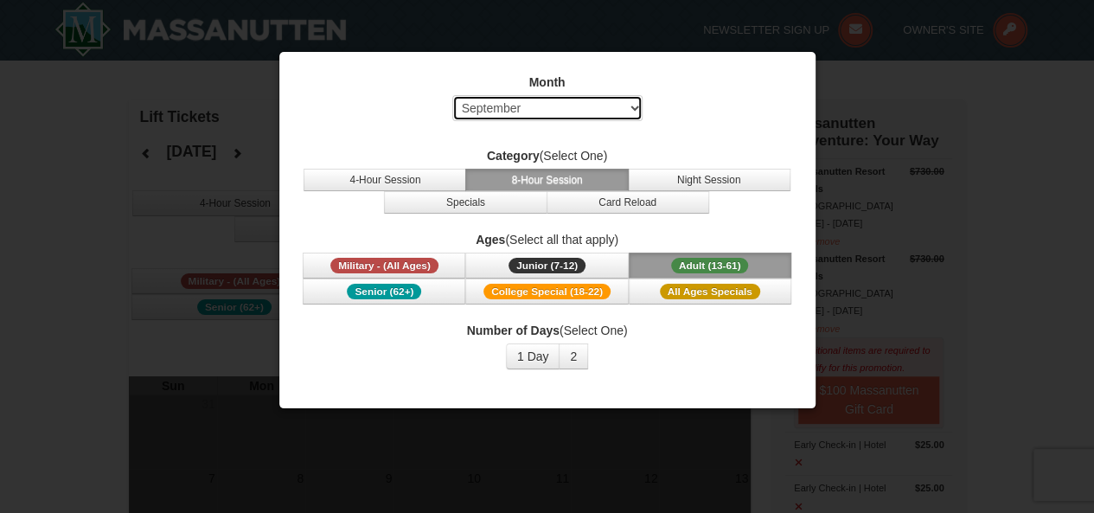
click at [615, 118] on select "Select September October November December January February March April May Jun…" at bounding box center [547, 108] width 190 height 26
click at [452, 95] on select "Select September October November December January February March April May Jun…" at bounding box center [547, 108] width 190 height 26
click at [540, 114] on select "Select September October November December January February March April May Jun…" at bounding box center [547, 108] width 190 height 26
select select "10"
click at [452, 95] on select "Select September October November December January February March April May Jun…" at bounding box center [547, 108] width 190 height 26
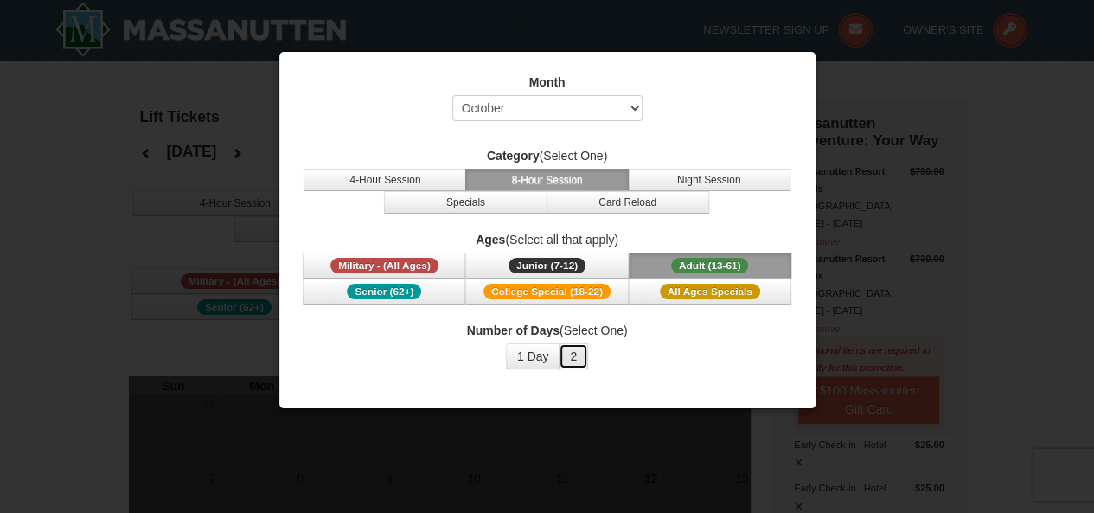
click at [565, 348] on button "2" at bounding box center [573, 356] width 29 height 26
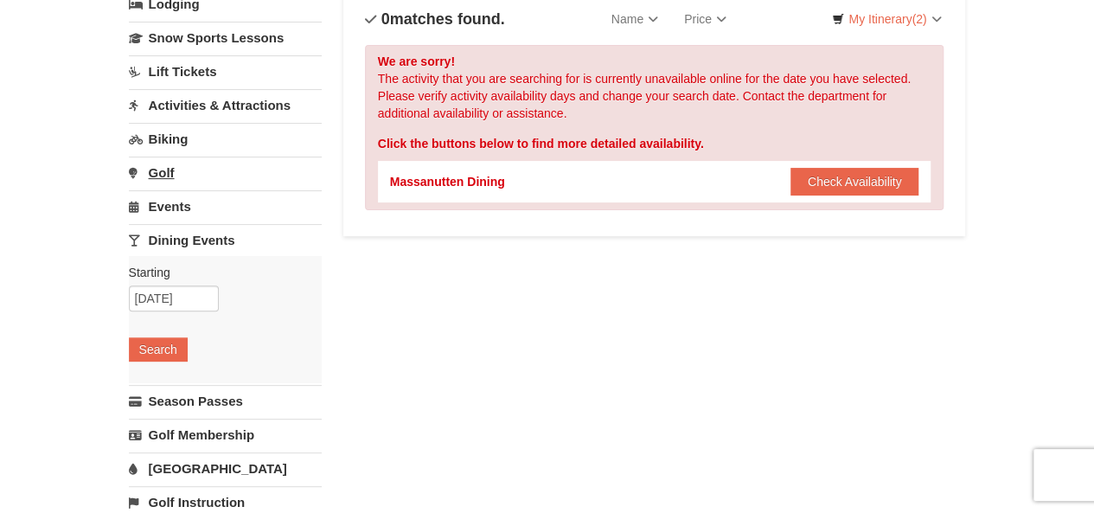
scroll to position [86, 0]
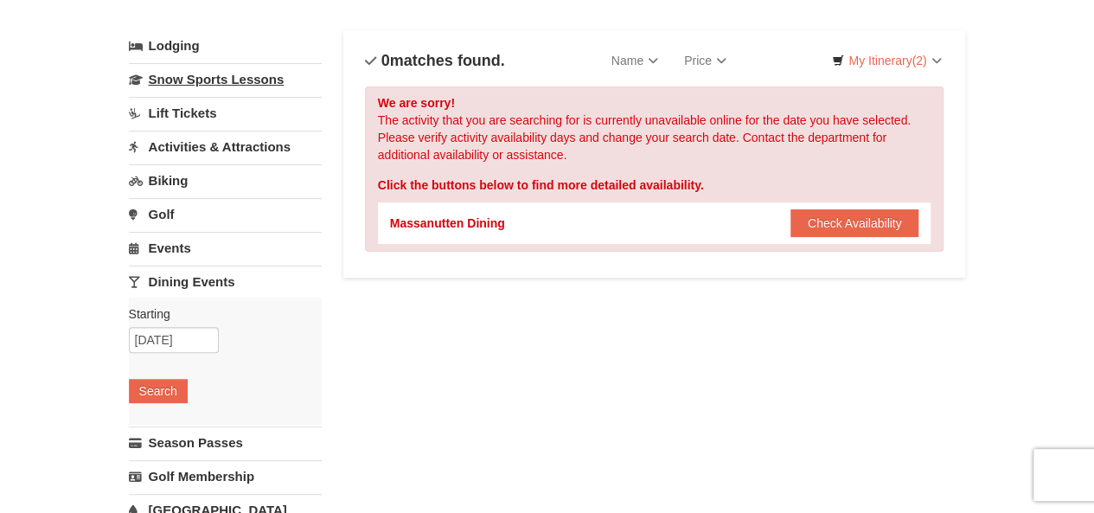
click at [224, 80] on link "Snow Sports Lessons" at bounding box center [225, 79] width 193 height 32
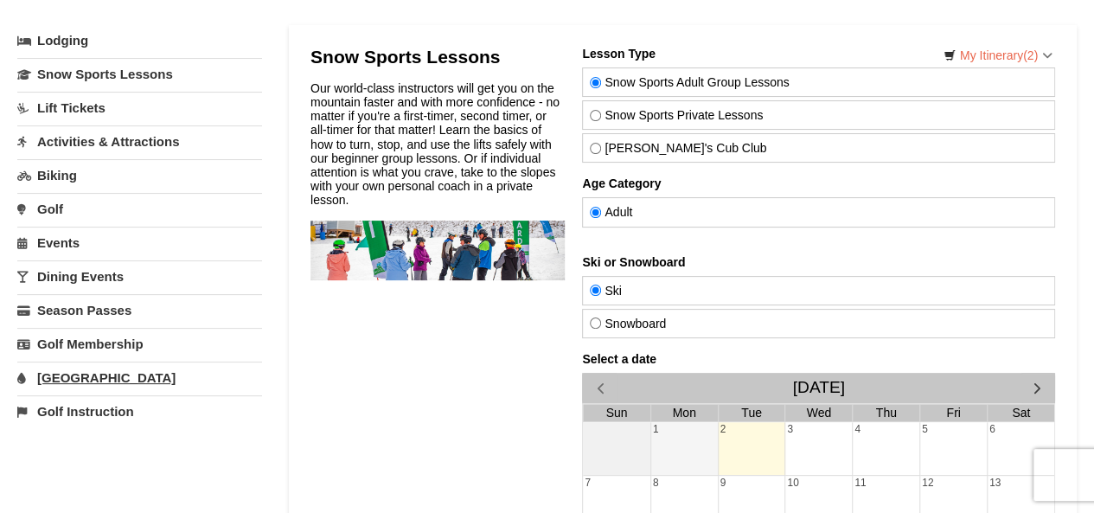
scroll to position [86, 0]
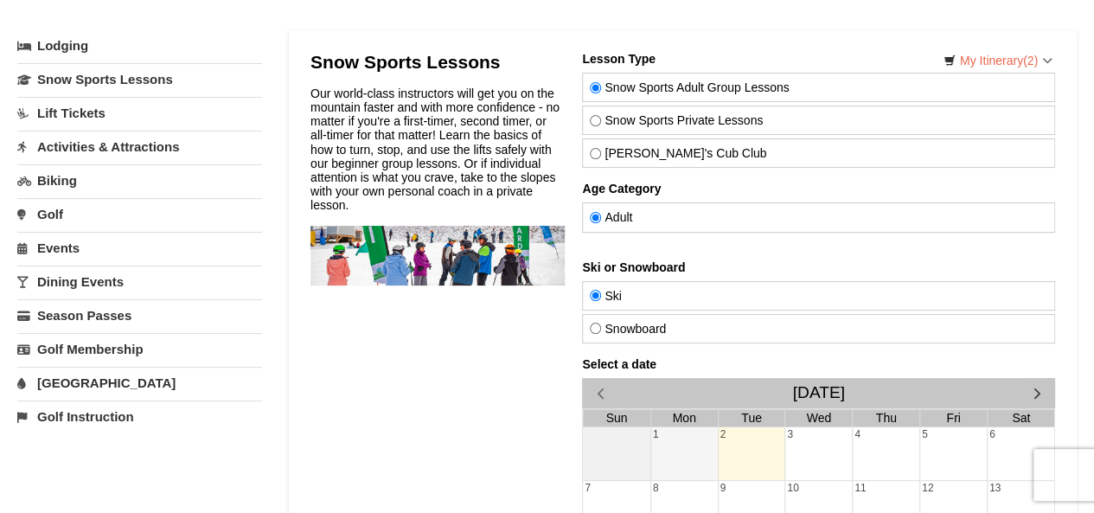
click at [88, 146] on link "Activities & Attractions" at bounding box center [139, 147] width 245 height 32
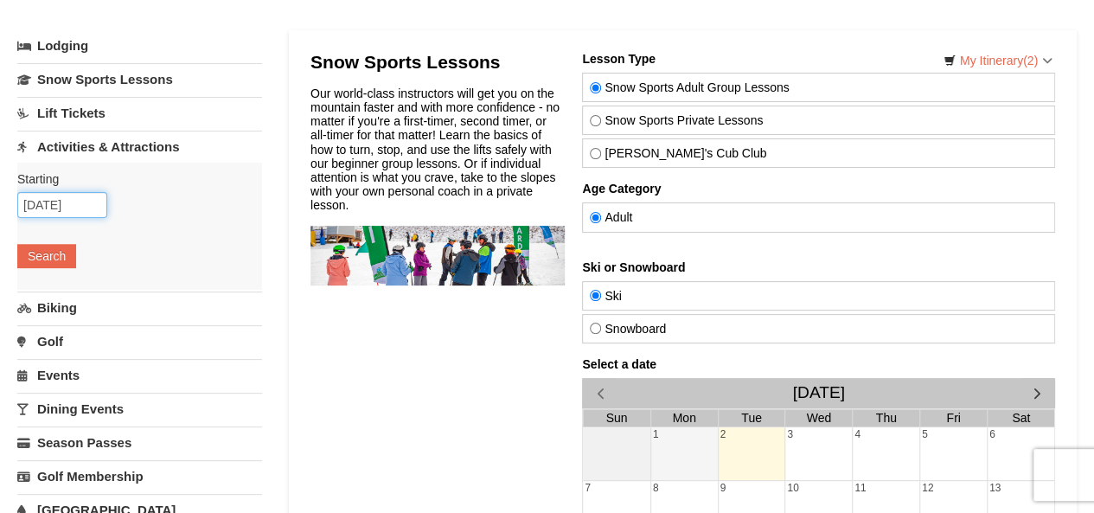
click at [79, 202] on input "[DATE]" at bounding box center [62, 205] width 90 height 26
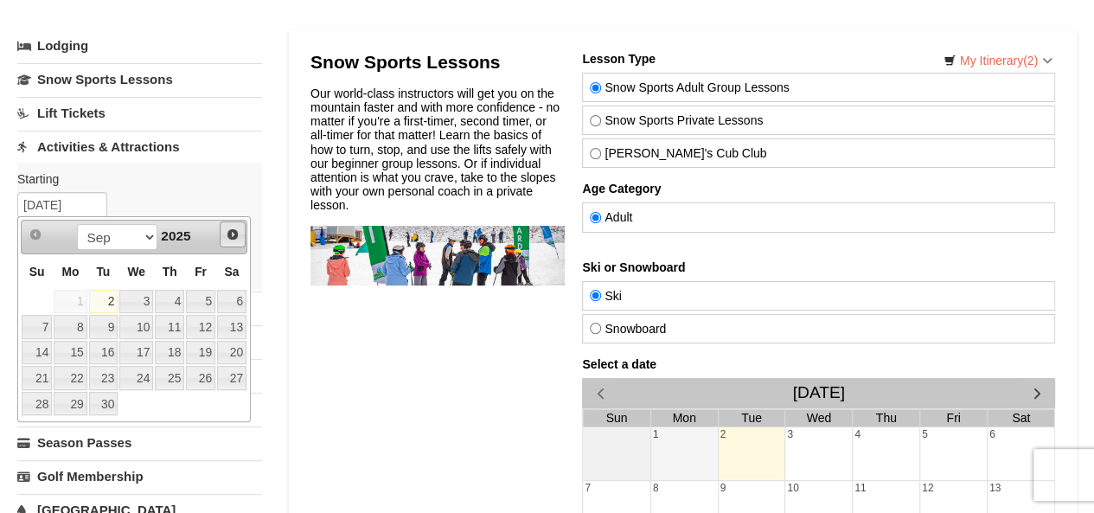
click at [240, 230] on link "Next" at bounding box center [233, 234] width 26 height 26
click at [167, 397] on link "30" at bounding box center [169, 404] width 29 height 24
type input "[DATE]"
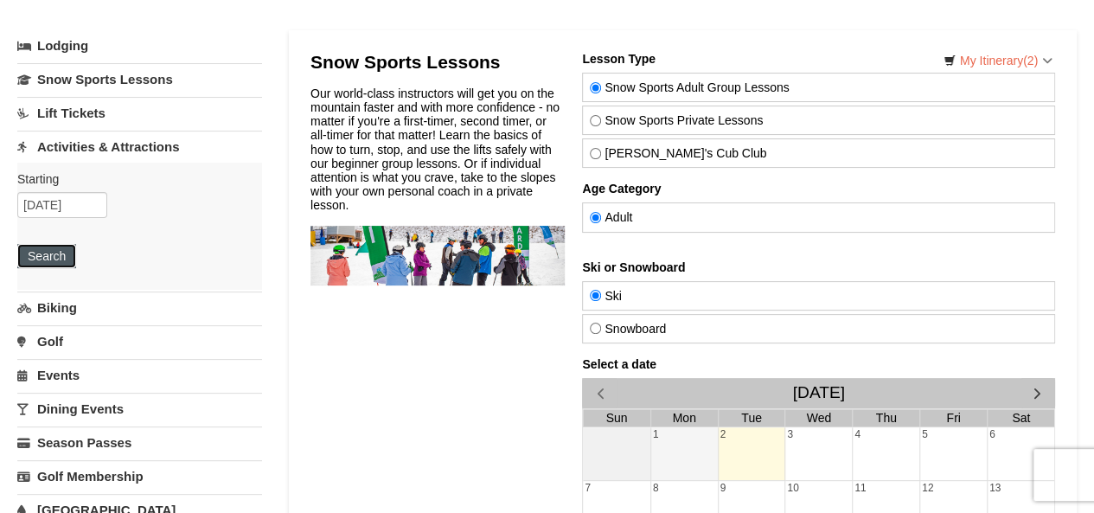
click at [54, 257] on button "Search" at bounding box center [46, 256] width 59 height 24
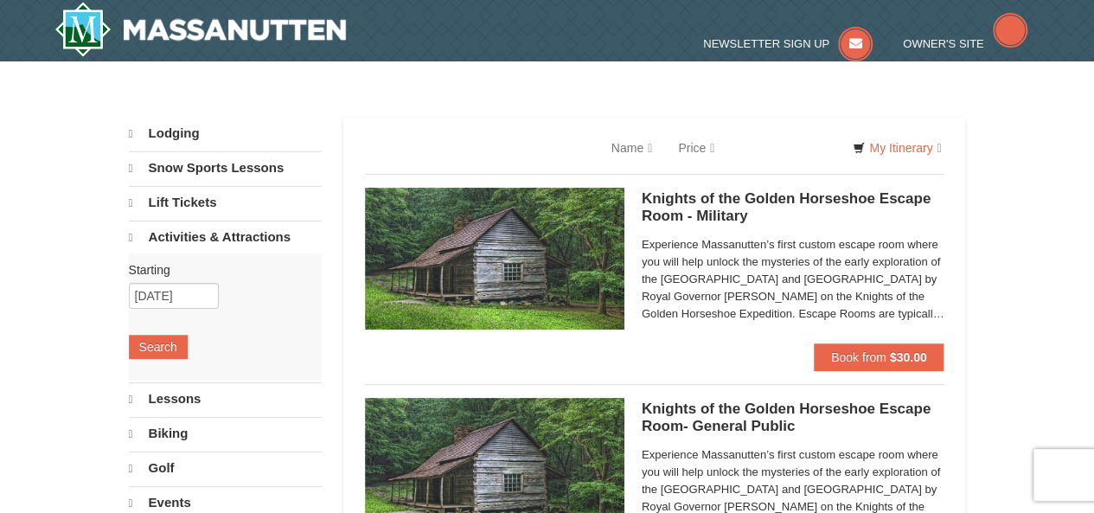
select select "9"
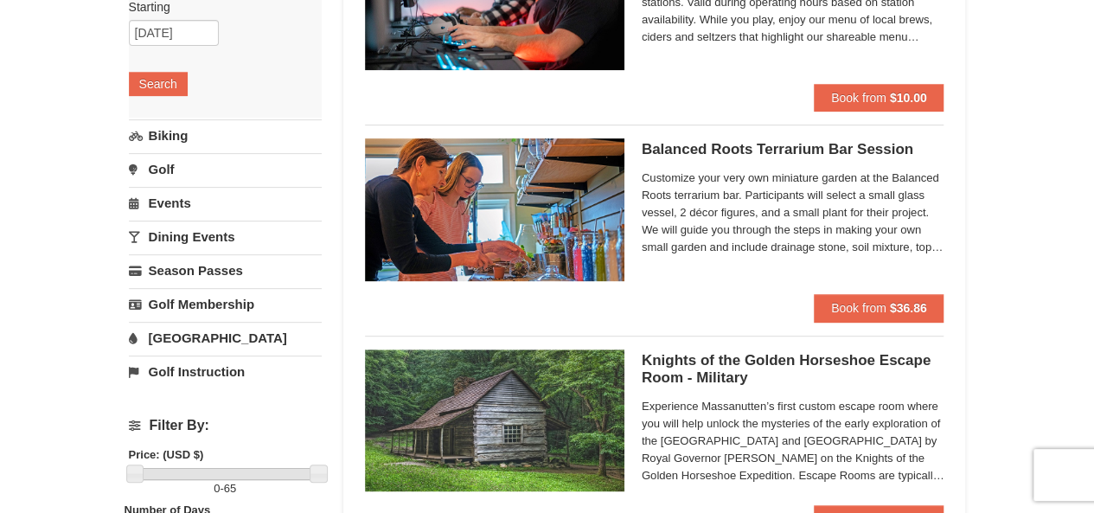
scroll to position [778, 0]
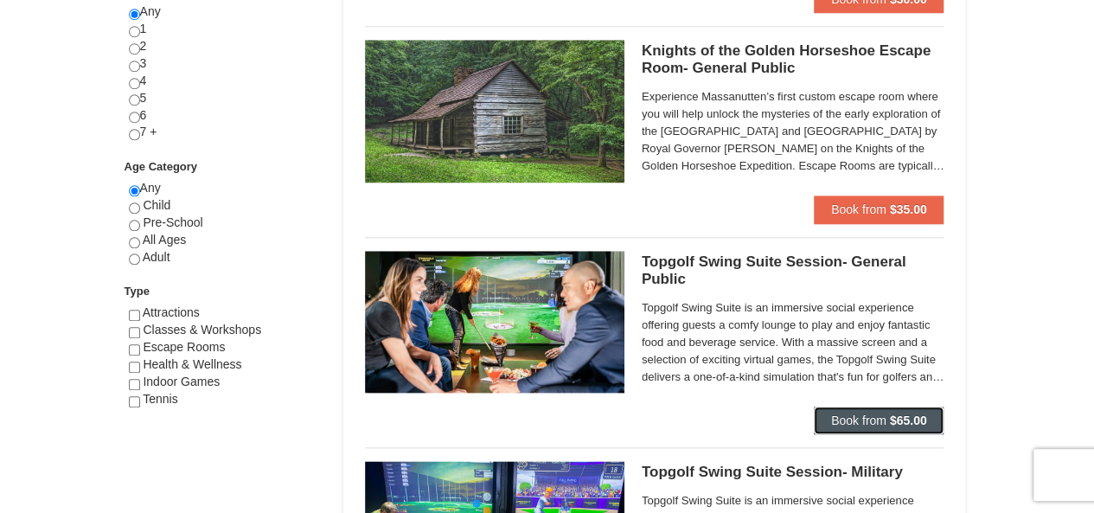
click at [870, 424] on span "Book from" at bounding box center [858, 420] width 55 height 14
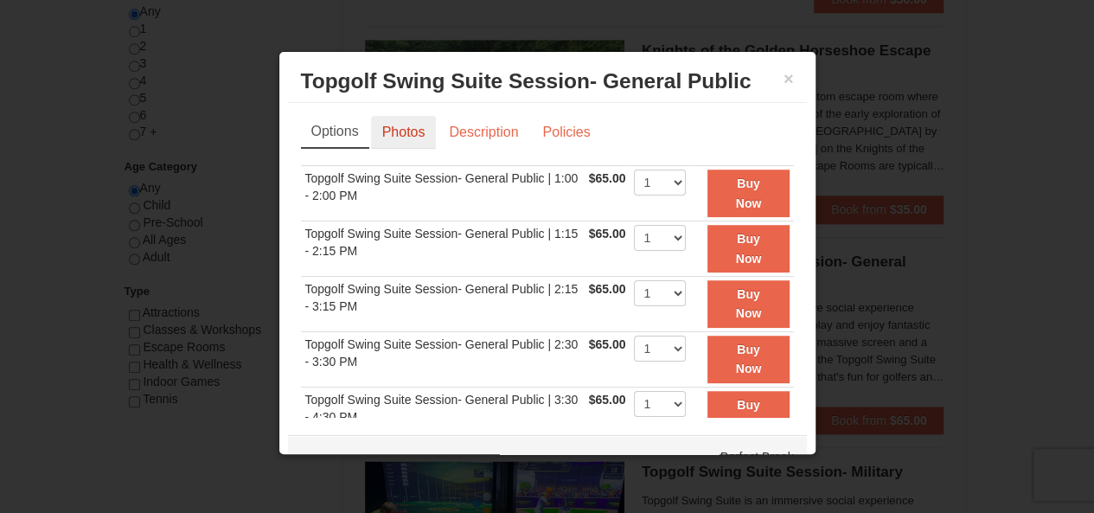
click at [410, 138] on link "Photos" at bounding box center [404, 132] width 66 height 33
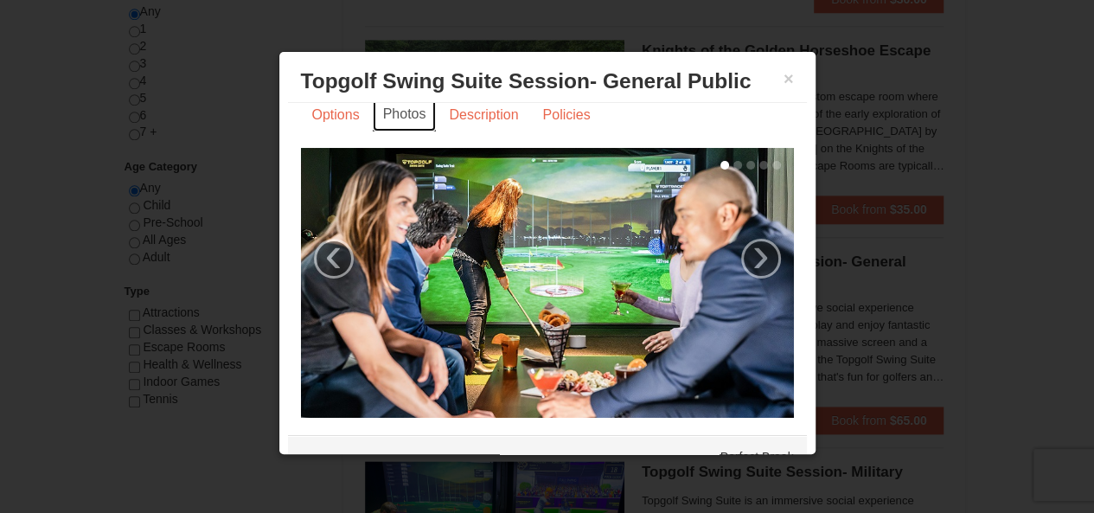
scroll to position [33, 0]
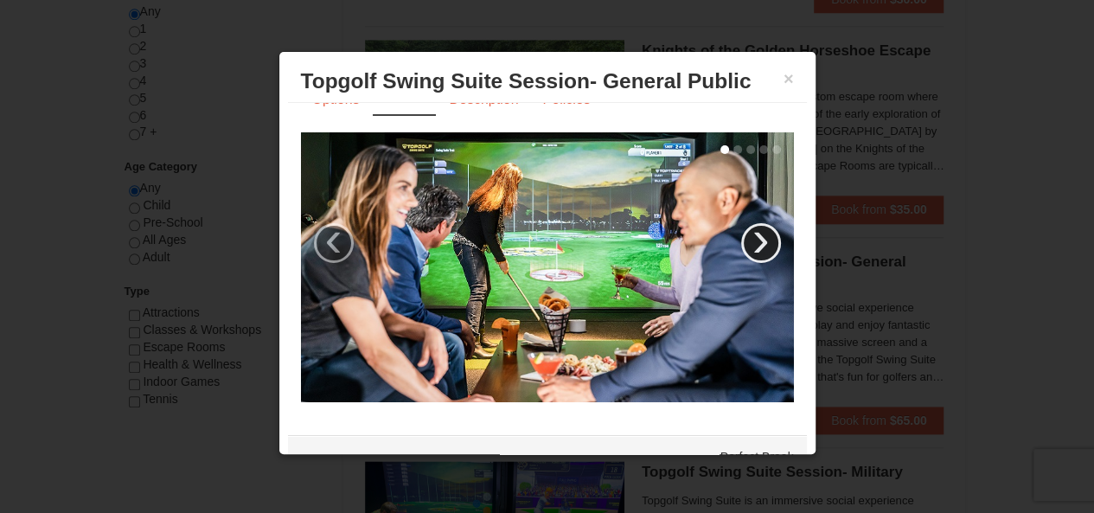
click at [741, 233] on link "›" at bounding box center [761, 243] width 40 height 40
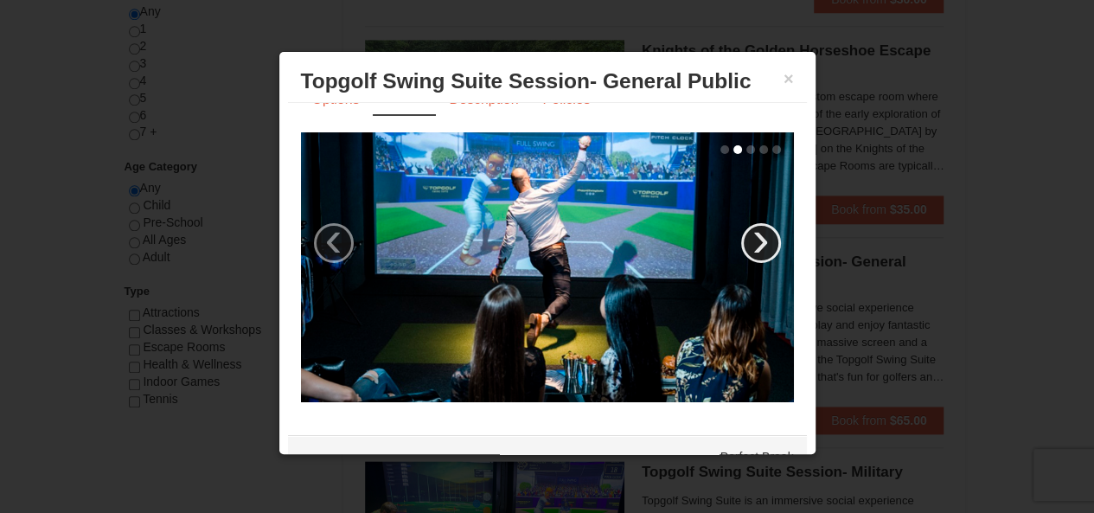
click at [741, 233] on link "›" at bounding box center [761, 243] width 40 height 40
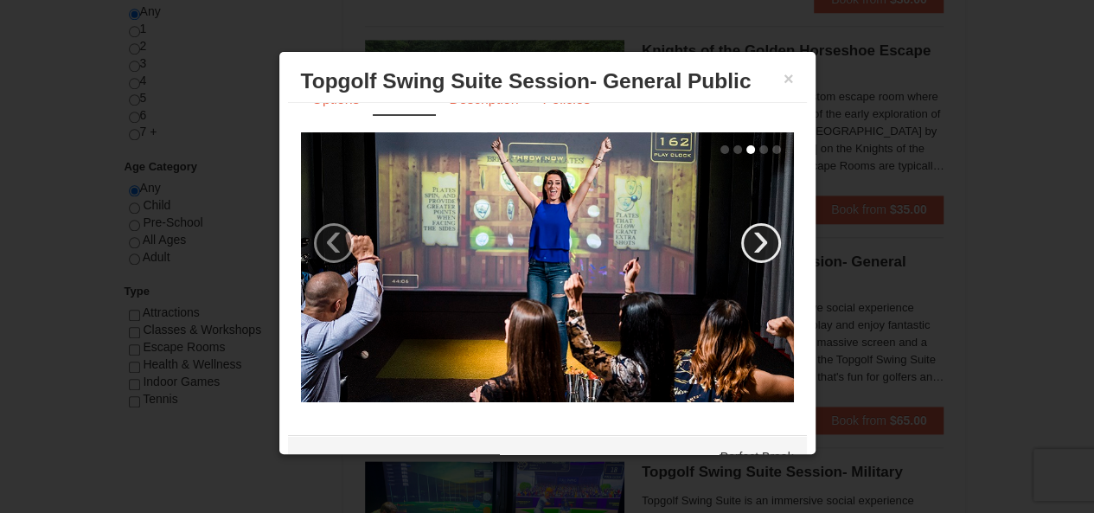
click at [741, 233] on link "›" at bounding box center [761, 243] width 40 height 40
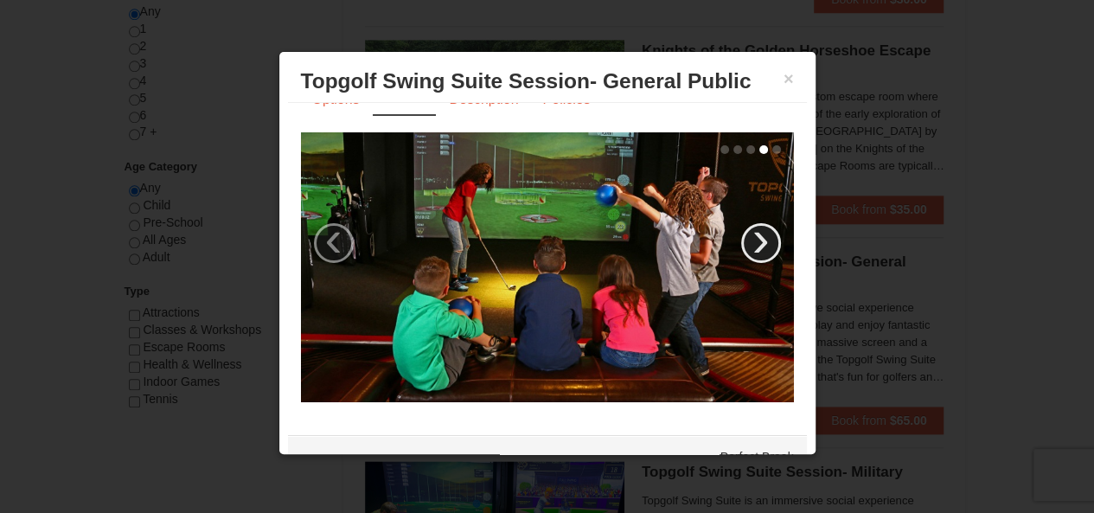
click at [741, 233] on link "›" at bounding box center [761, 243] width 40 height 40
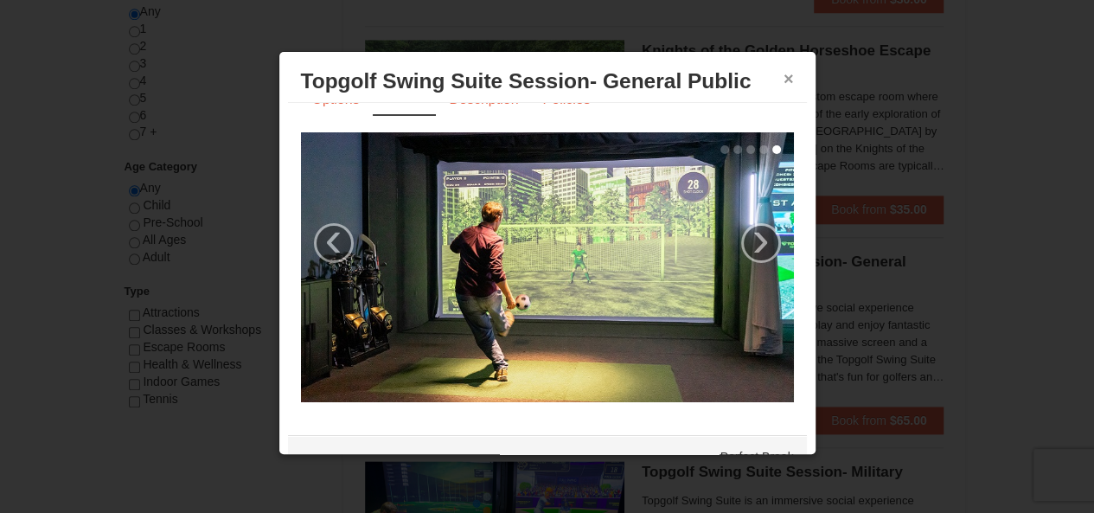
click at [784, 74] on button "×" at bounding box center [789, 78] width 10 height 17
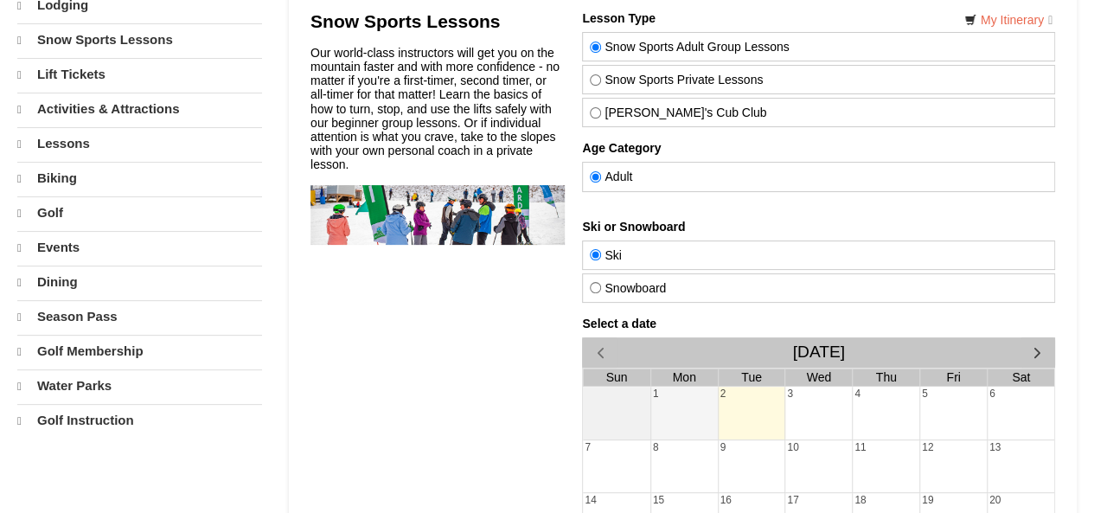
select select "9"
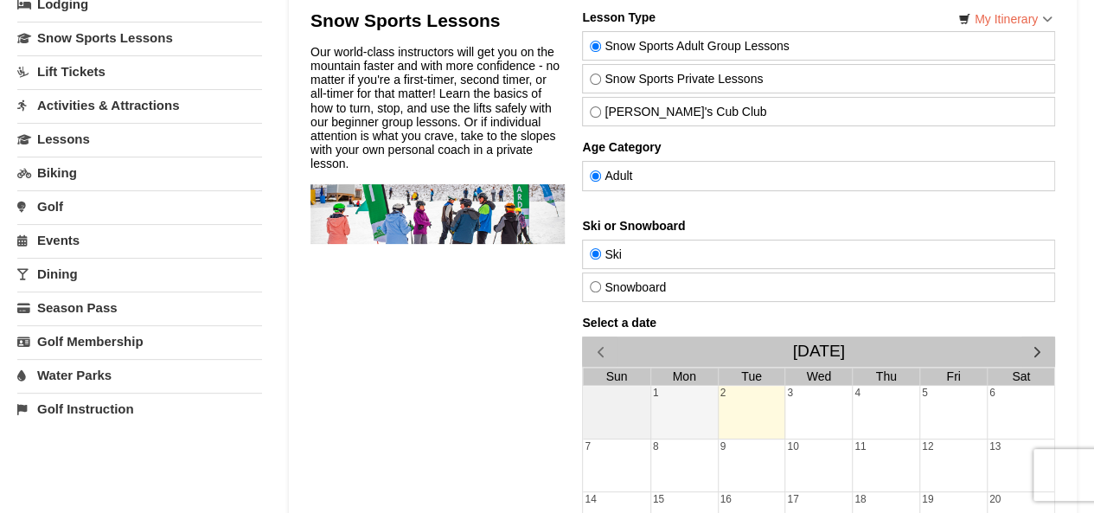
scroll to position [128, 0]
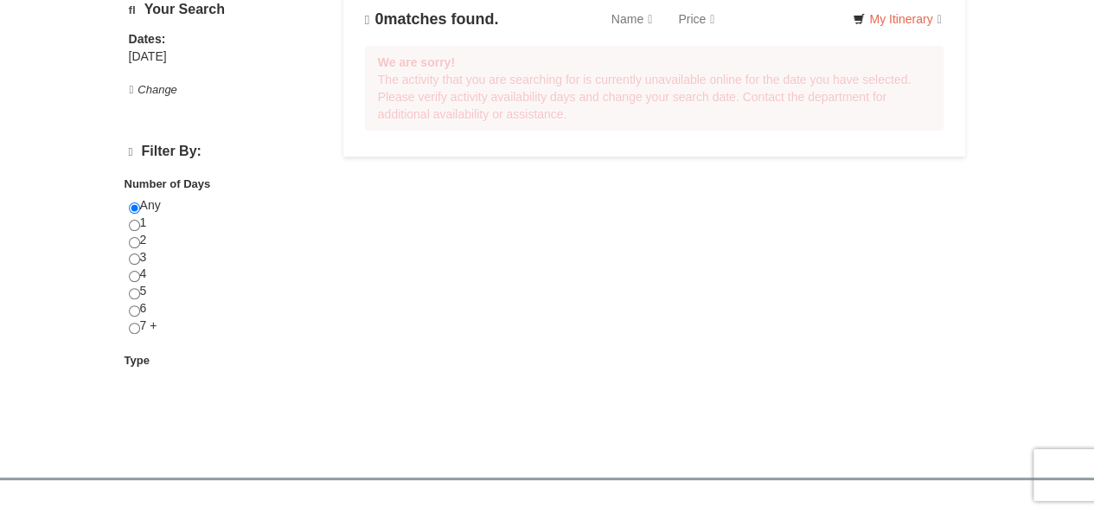
scroll to position [129, 0]
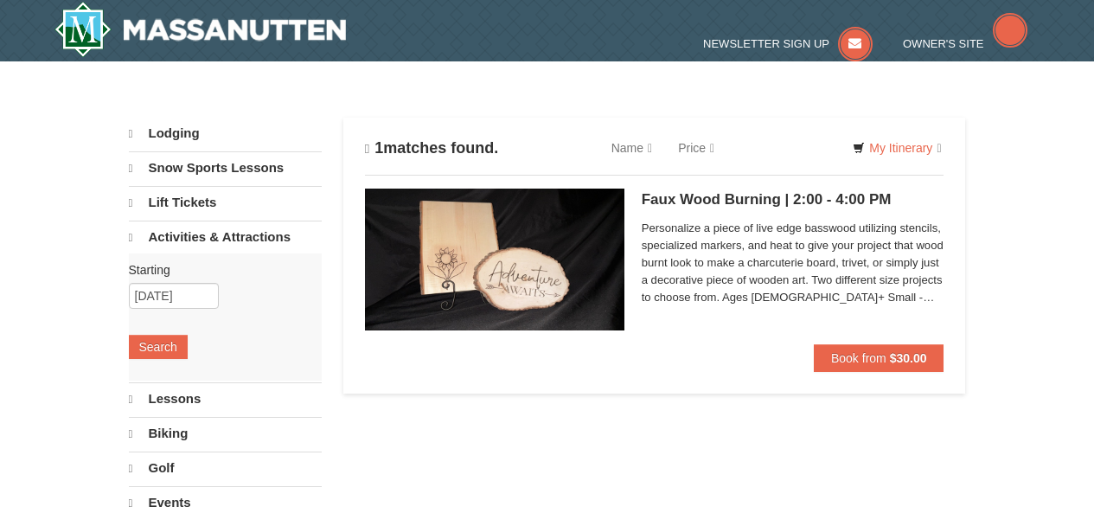
scroll to position [173, 0]
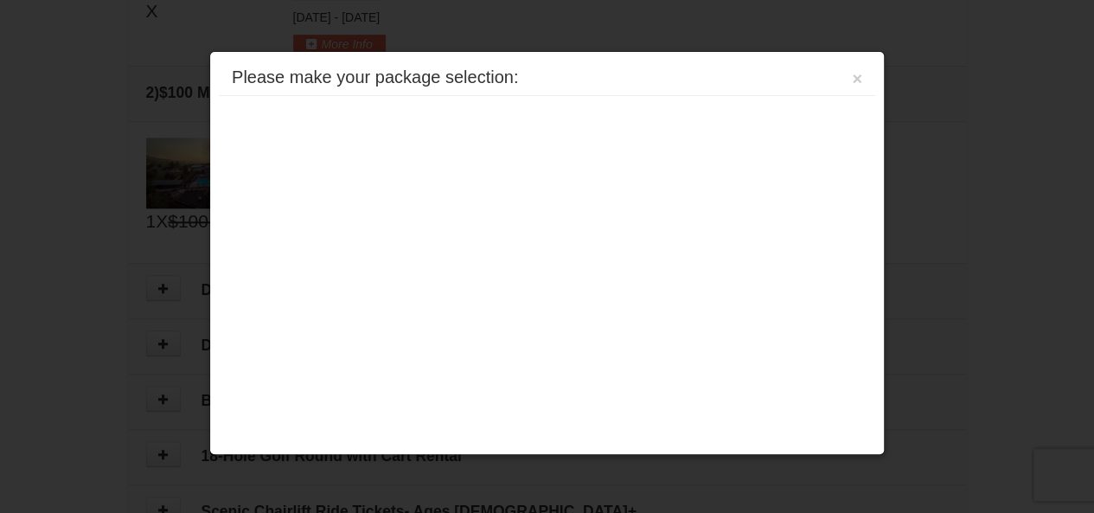
scroll to position [529, 0]
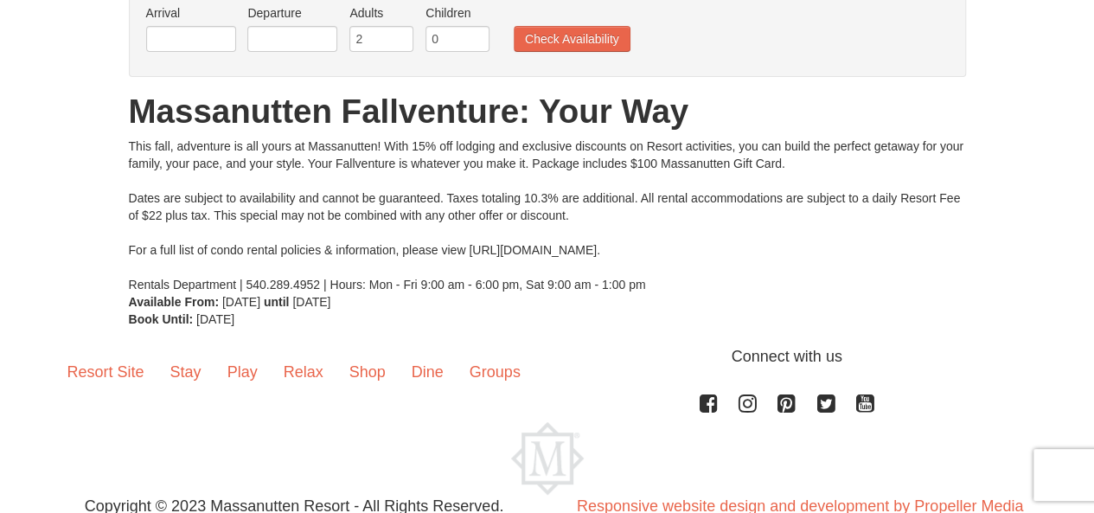
scroll to position [118, 0]
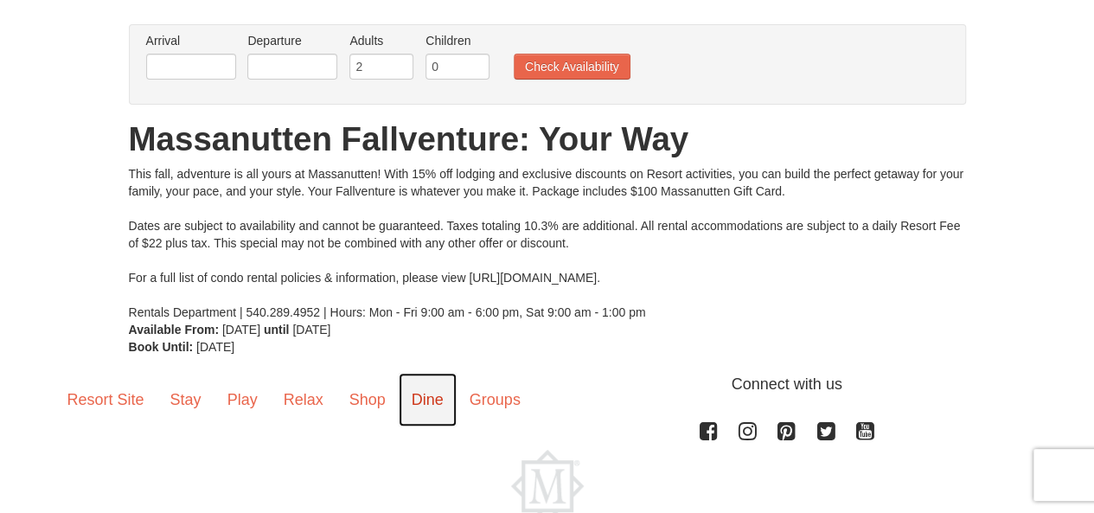
click at [405, 394] on link "Dine" at bounding box center [428, 400] width 58 height 54
